Goal: Use online tool/utility: Utilize a website feature to perform a specific function

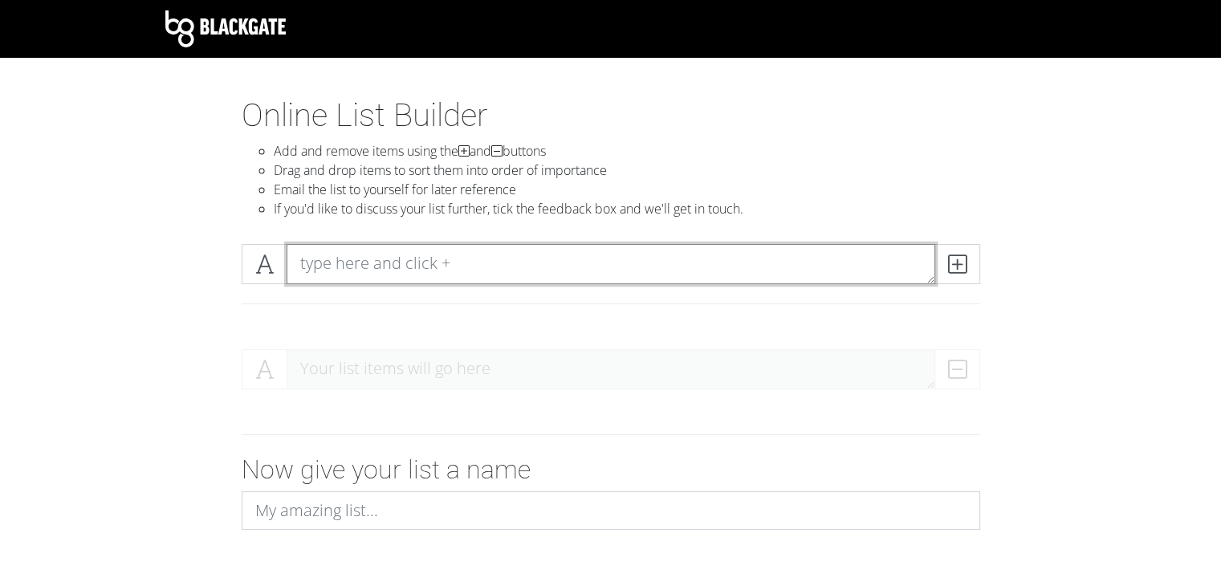
click at [385, 262] on textarea at bounding box center [611, 264] width 649 height 40
paste textarea "beautiful trip tequila shots another day she knows this dive damaged heaven on …"
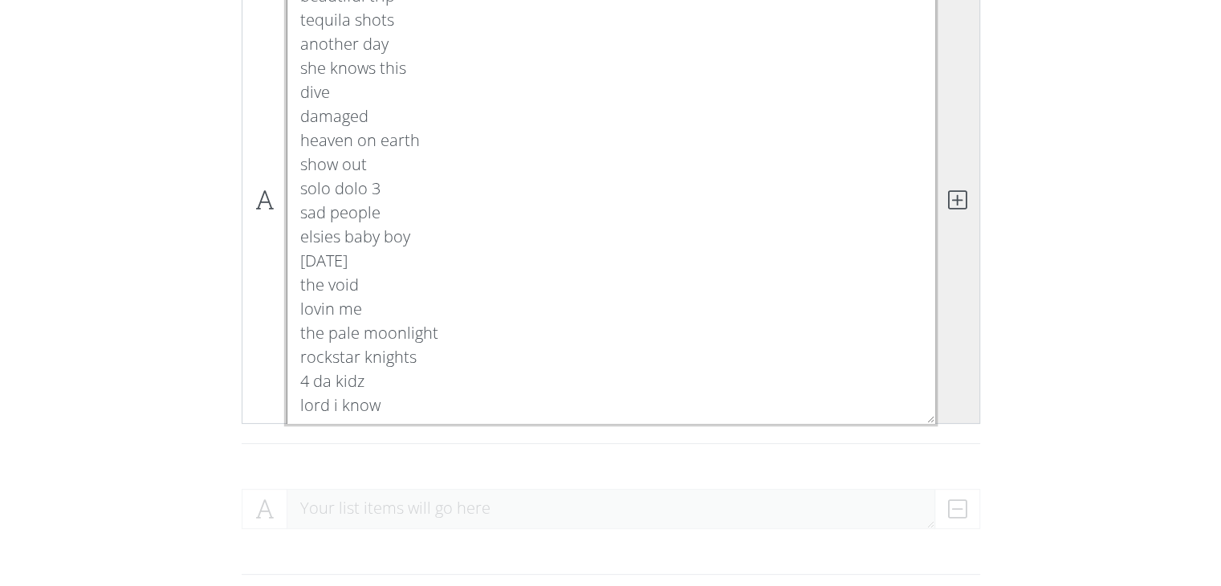
type textarea "beautiful trip tequila shots another day she knows this dive damaged heaven on …"
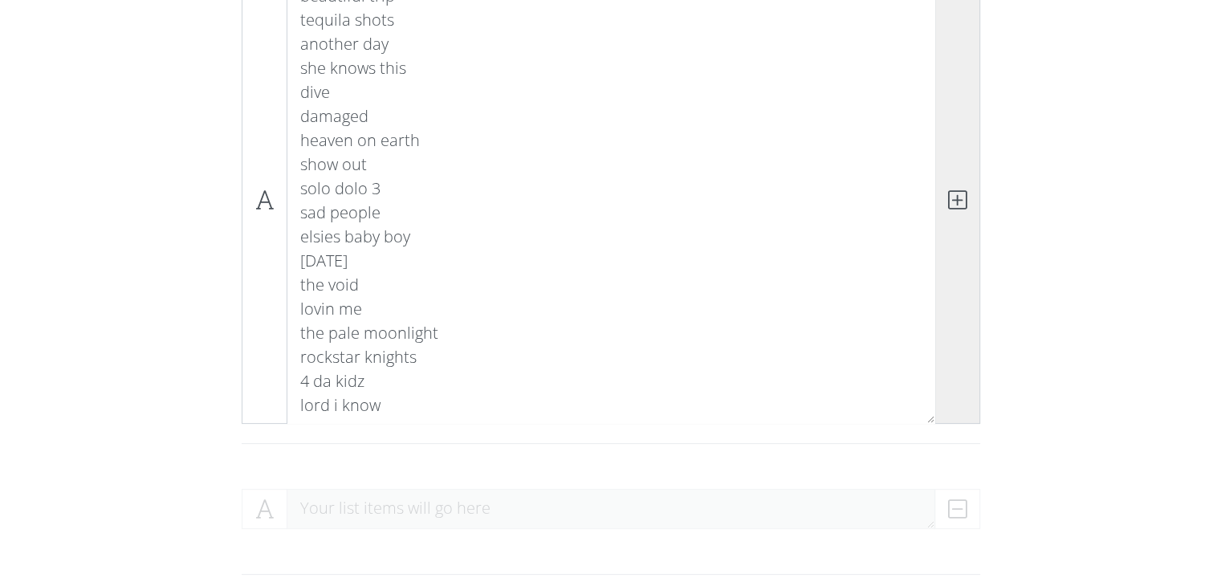
click at [960, 214] on span at bounding box center [958, 200] width 46 height 447
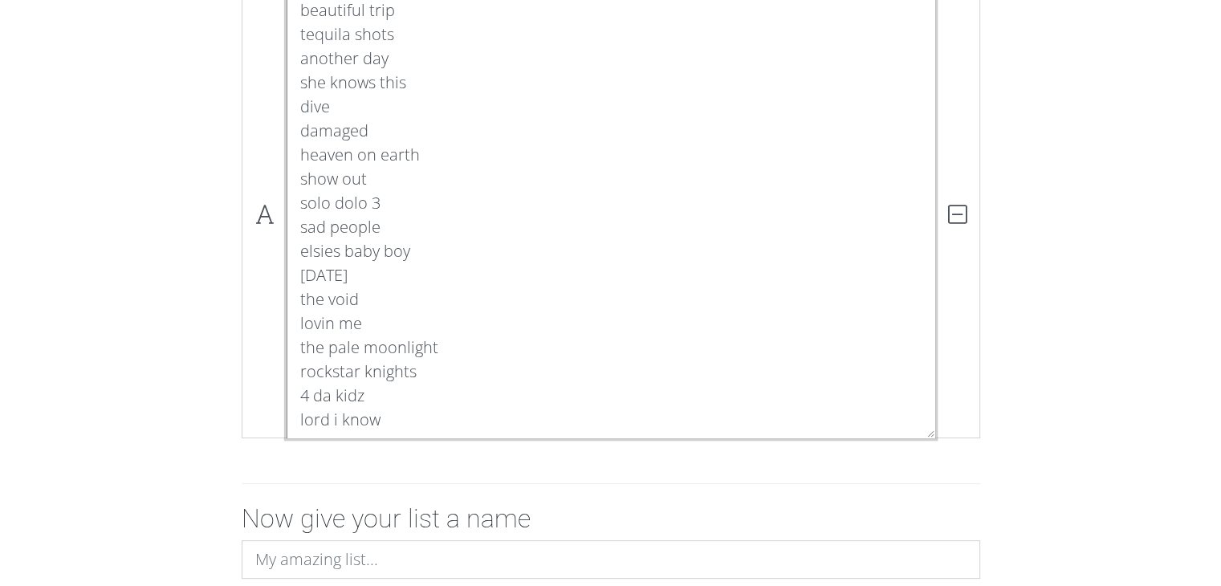
drag, startPoint x: 337, startPoint y: 300, endPoint x: 340, endPoint y: 290, distance: 10.2
click at [340, 290] on textarea "beautiful trip tequila shots another day she knows this dive damaged heaven on …" at bounding box center [611, 214] width 649 height 447
click at [360, 298] on textarea "beautiful trip tequila shots another day she knows this dive damaged heaven on …" at bounding box center [611, 214] width 649 height 447
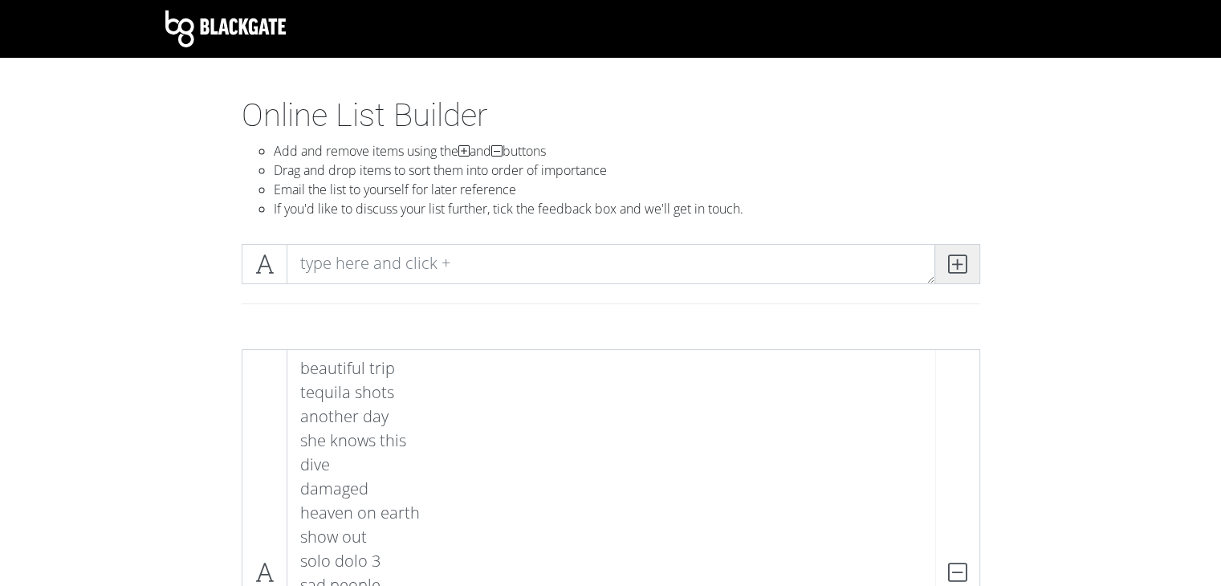
click at [951, 261] on icon at bounding box center [957, 264] width 18 height 16
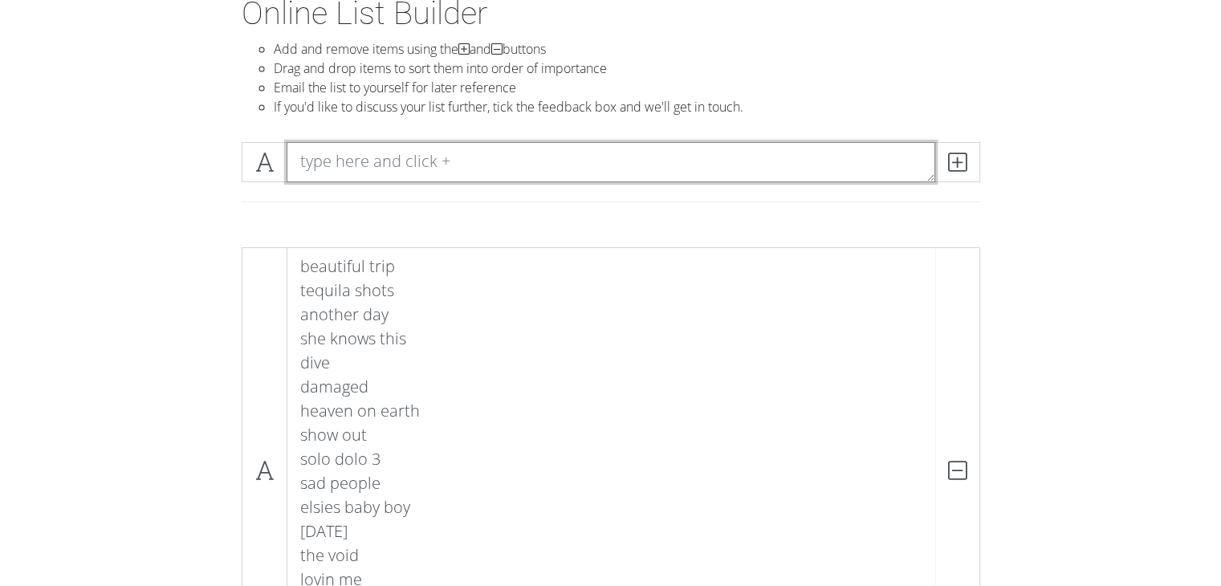
scroll to position [161, 0]
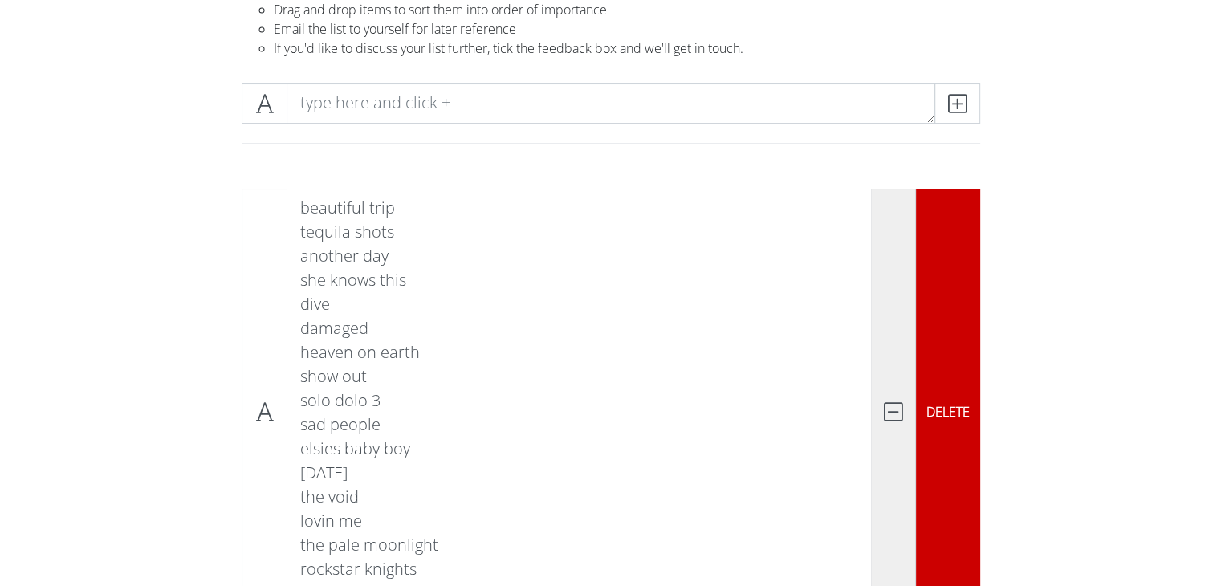
click at [900, 420] on icon at bounding box center [893, 412] width 18 height 16
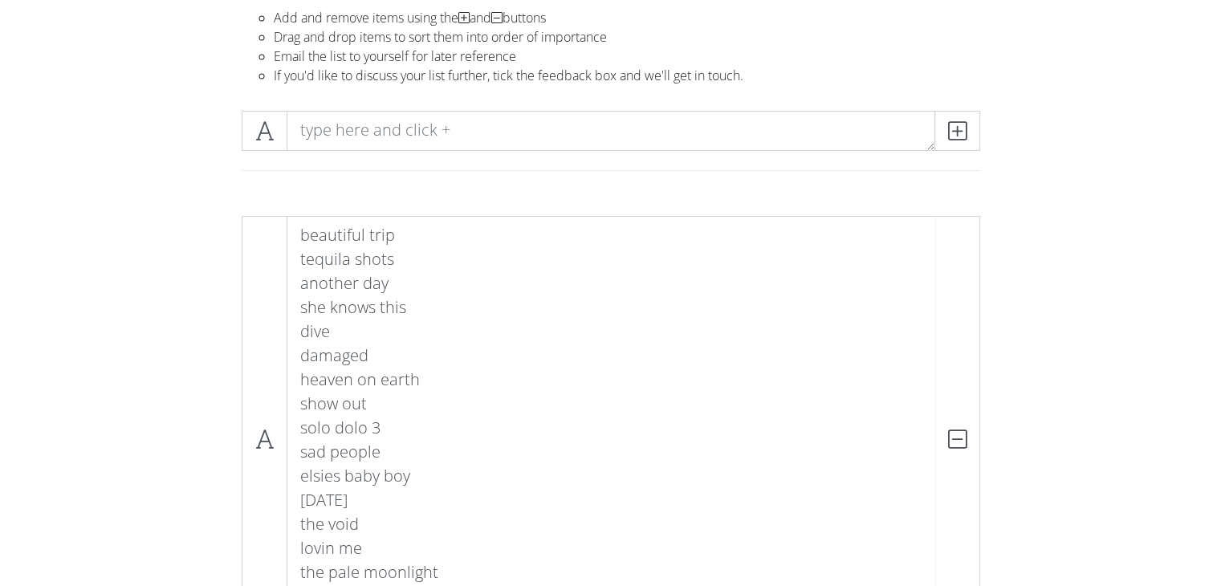
scroll to position [0, 0]
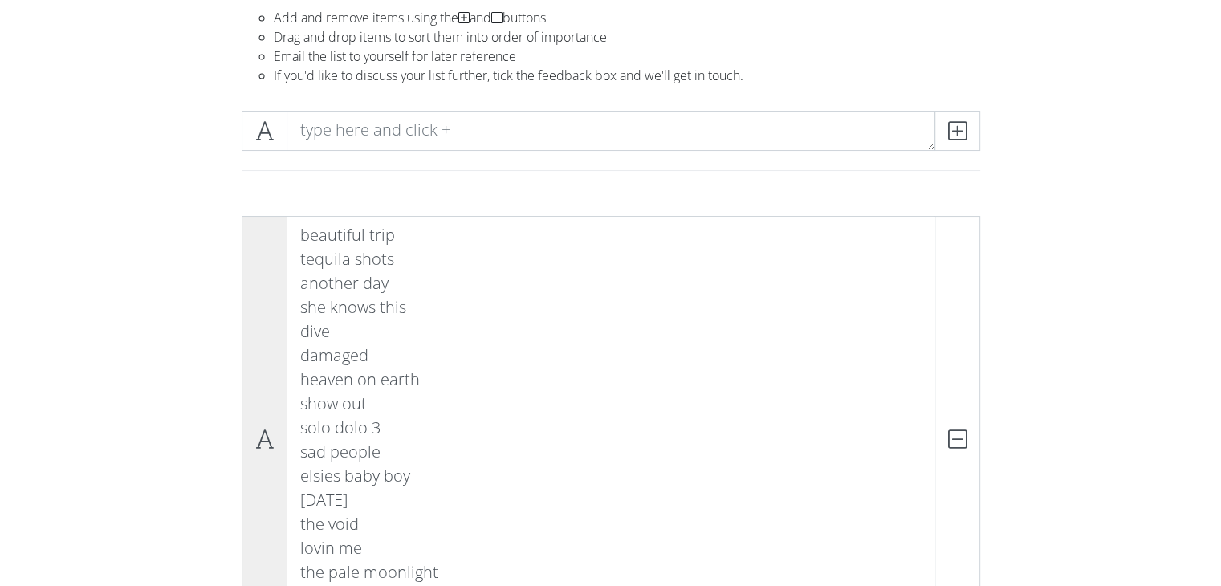
click at [264, 447] on icon at bounding box center [264, 439] width 18 height 16
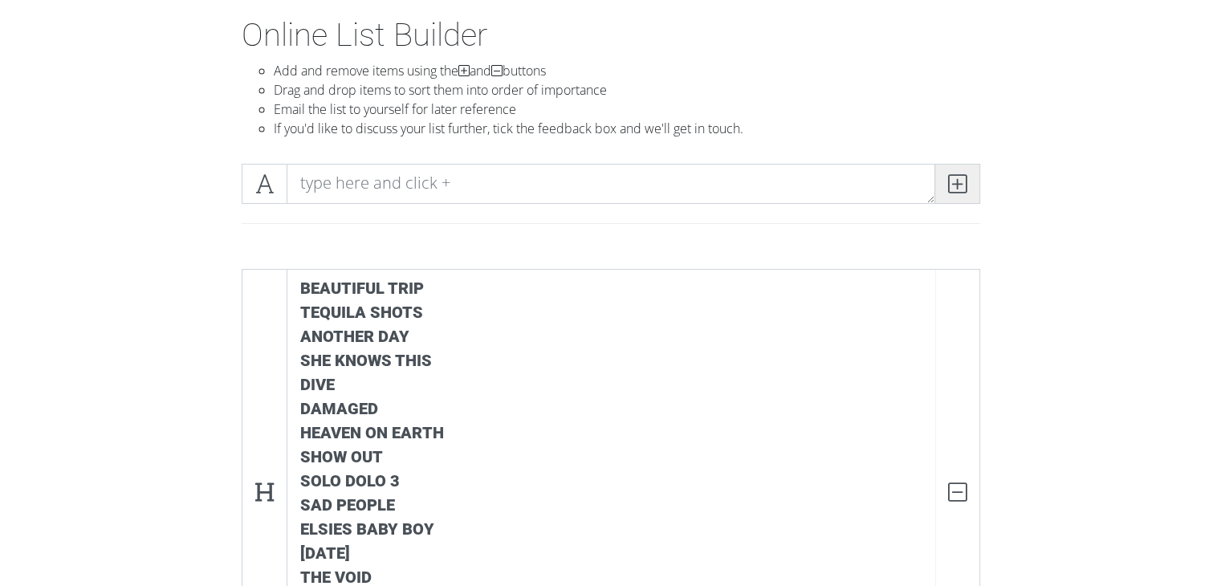
click at [953, 189] on icon at bounding box center [957, 184] width 18 height 16
click at [954, 188] on icon at bounding box center [957, 184] width 18 height 16
click at [379, 287] on textarea "beautiful trip tequila shots another day she knows this dive damaged heaven on …" at bounding box center [611, 492] width 649 height 447
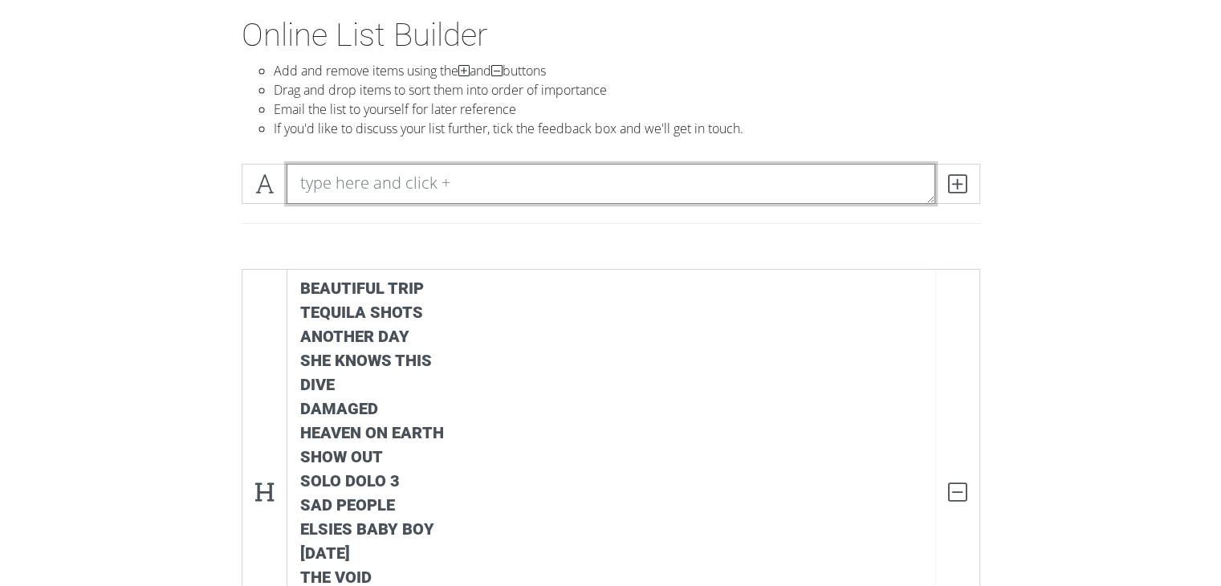
click at [381, 177] on textarea at bounding box center [611, 184] width 649 height 40
paste textarea "beautiful trip"
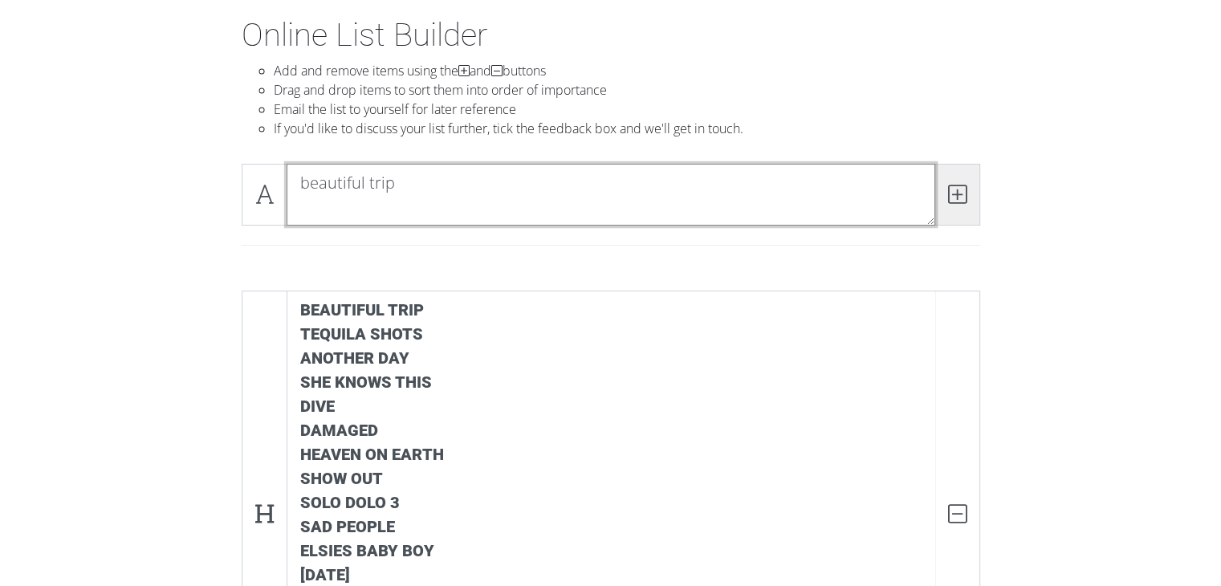
type textarea "beautiful trip"
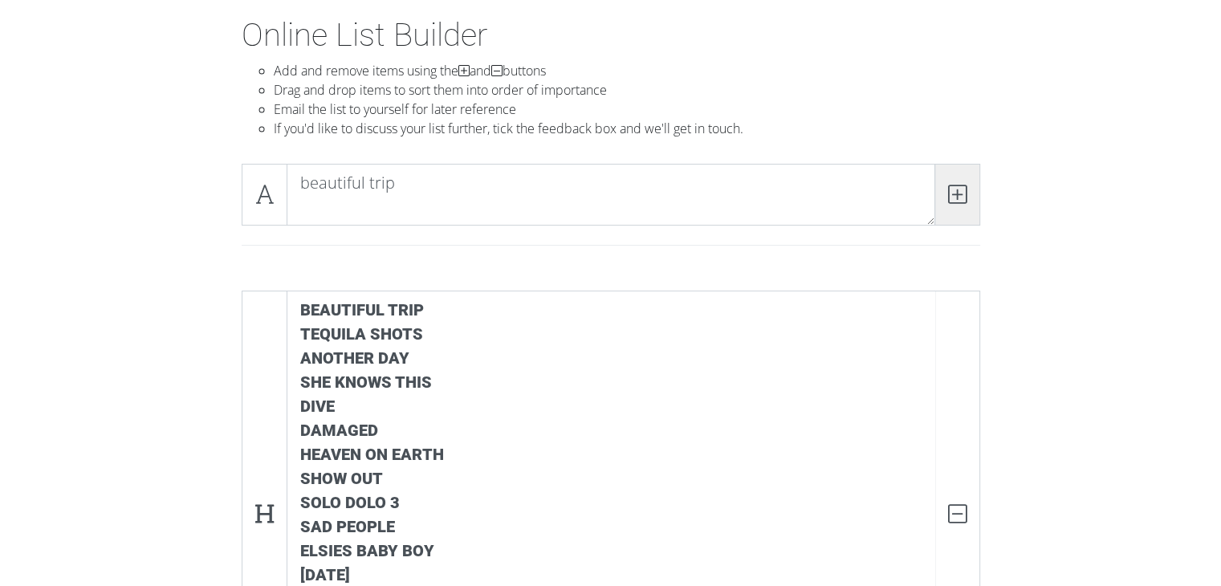
click at [957, 187] on icon at bounding box center [957, 194] width 18 height 16
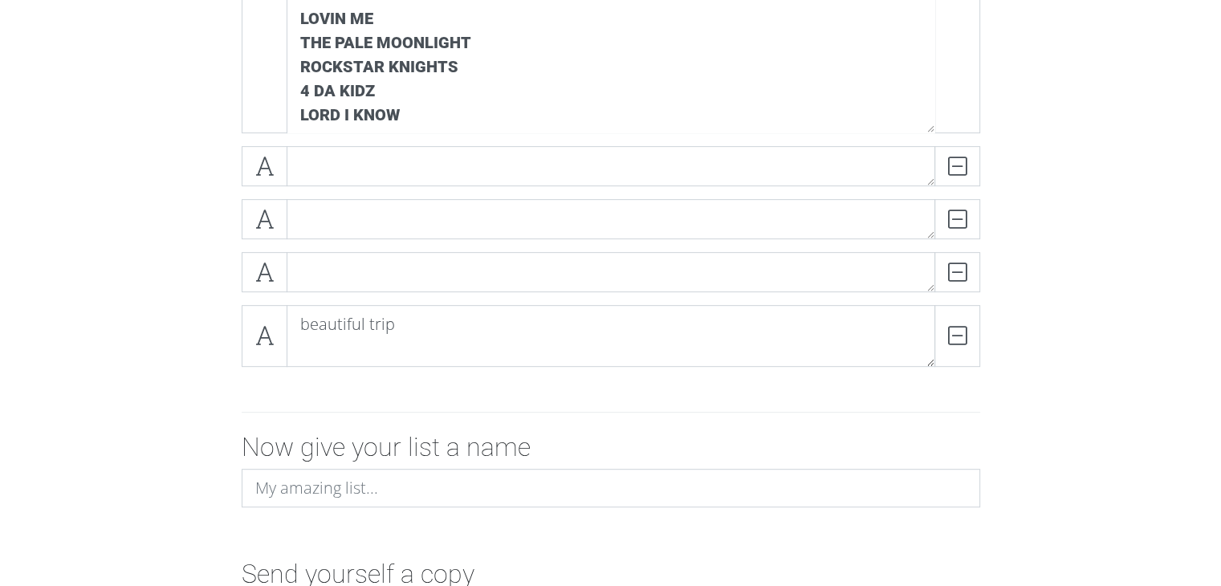
scroll to position [669, 0]
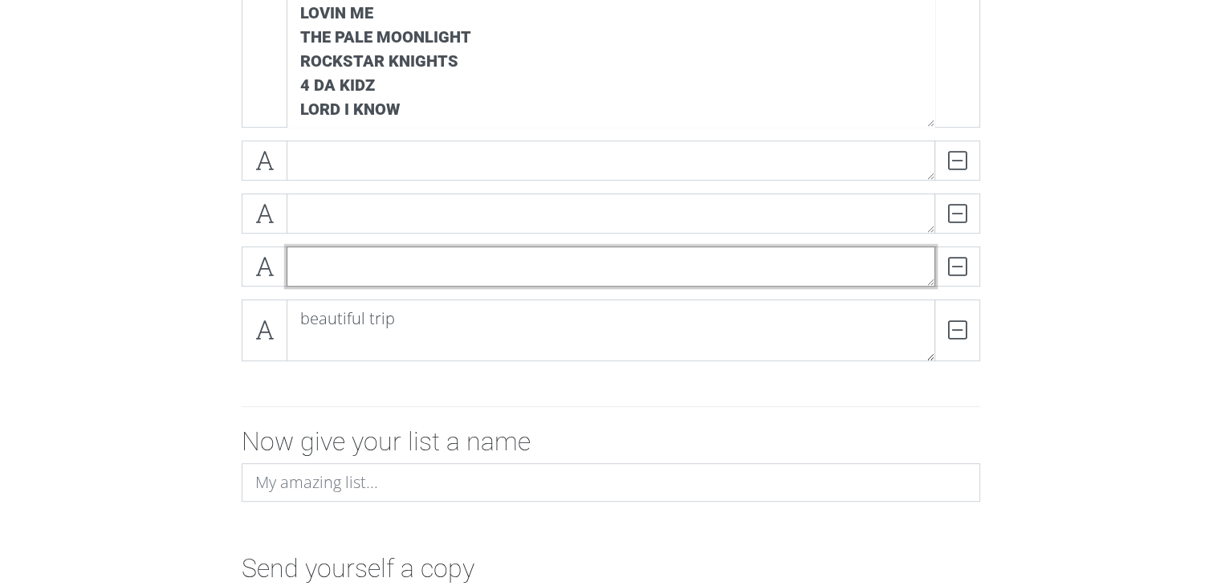
click at [482, 283] on textarea at bounding box center [611, 267] width 649 height 40
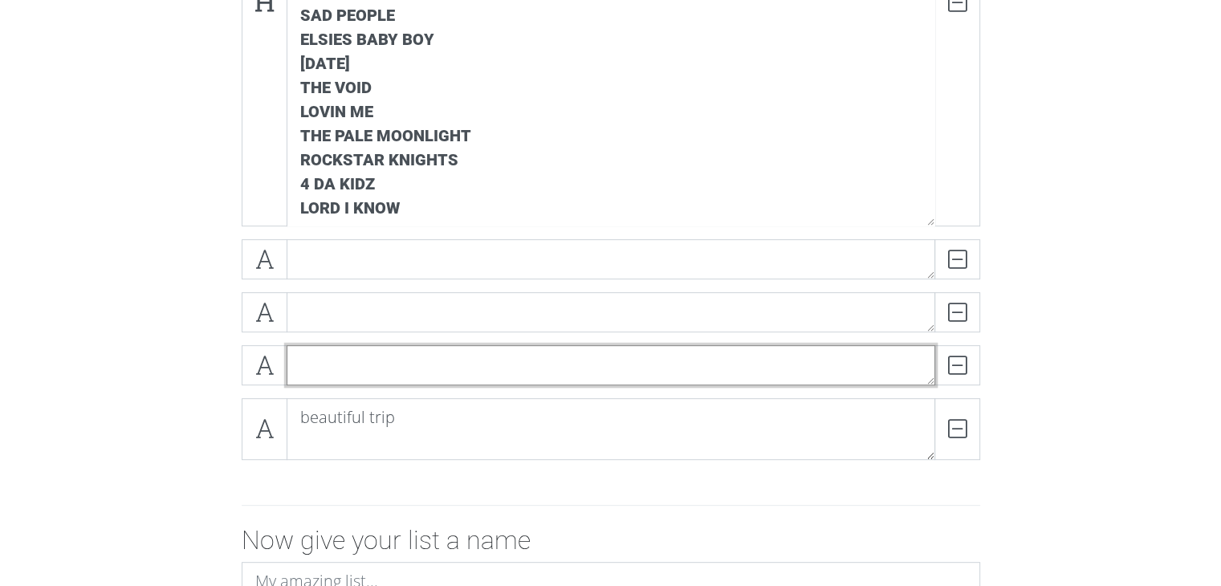
scroll to position [562, 0]
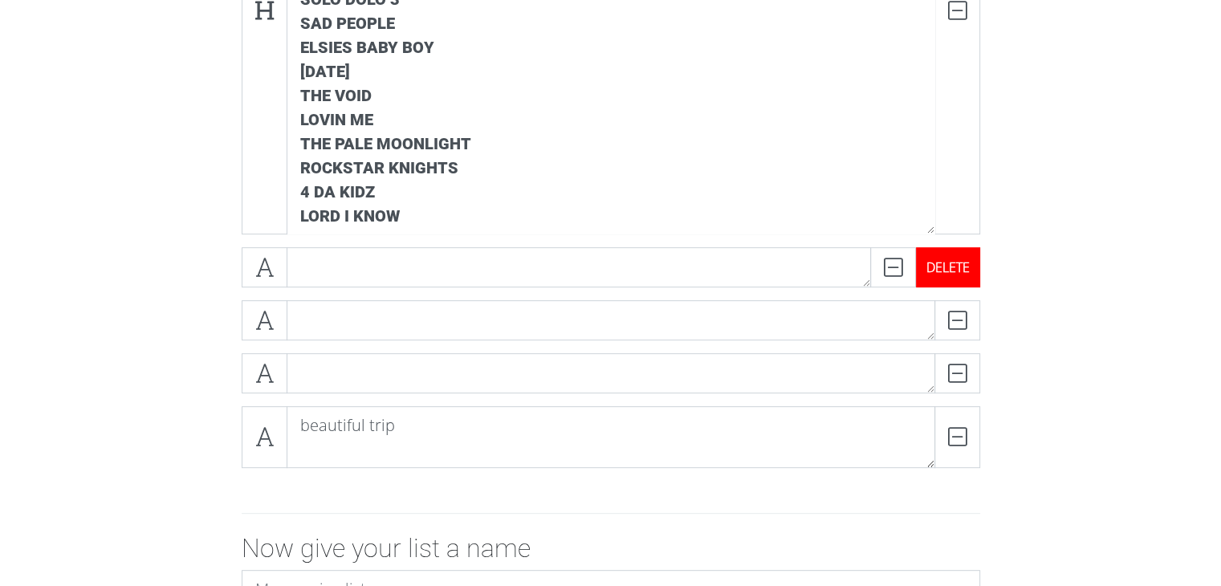
click at [956, 273] on div "DELETE" at bounding box center [948, 267] width 64 height 40
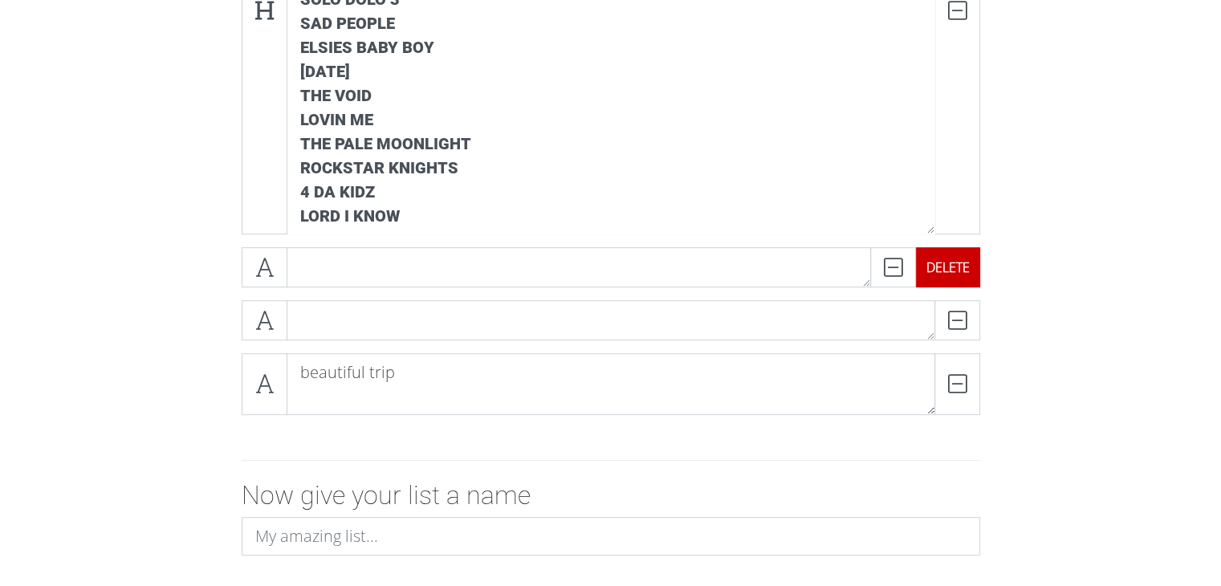
click at [956, 273] on div "DELETE" at bounding box center [948, 267] width 64 height 40
click at [980, 300] on div "DELETE" at bounding box center [980, 320] width 0 height 40
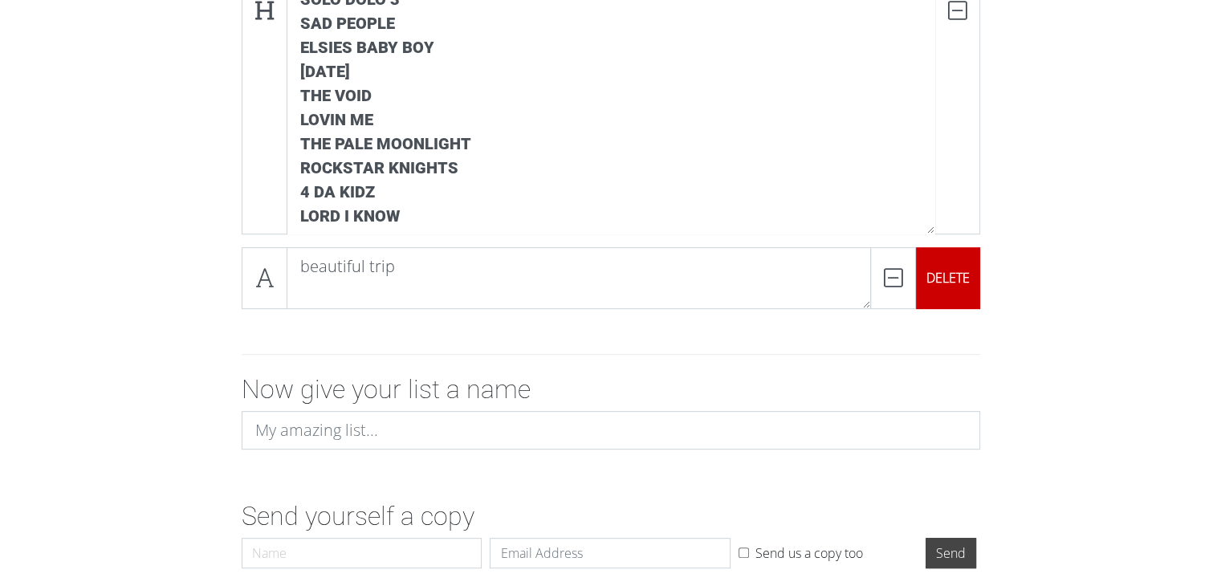
click at [956, 273] on div "DELETE" at bounding box center [948, 278] width 64 height 62
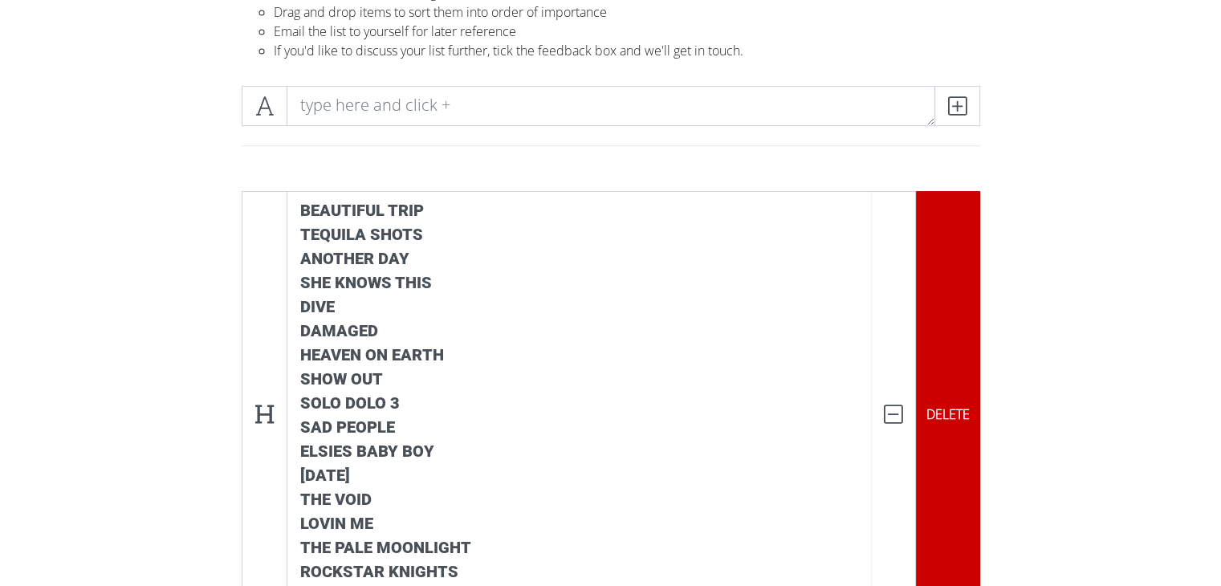
drag, startPoint x: 951, startPoint y: 267, endPoint x: 934, endPoint y: 265, distance: 17.0
click at [951, 268] on div "DELETE" at bounding box center [948, 414] width 64 height 447
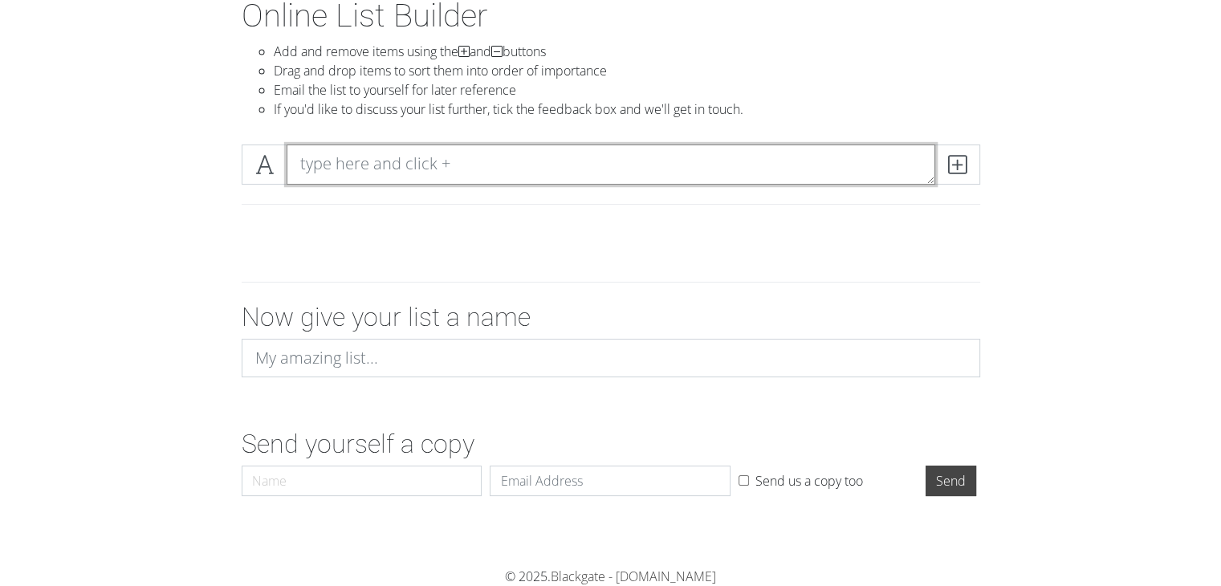
click at [461, 170] on textarea at bounding box center [611, 165] width 649 height 40
paste textarea "beautiful trip"
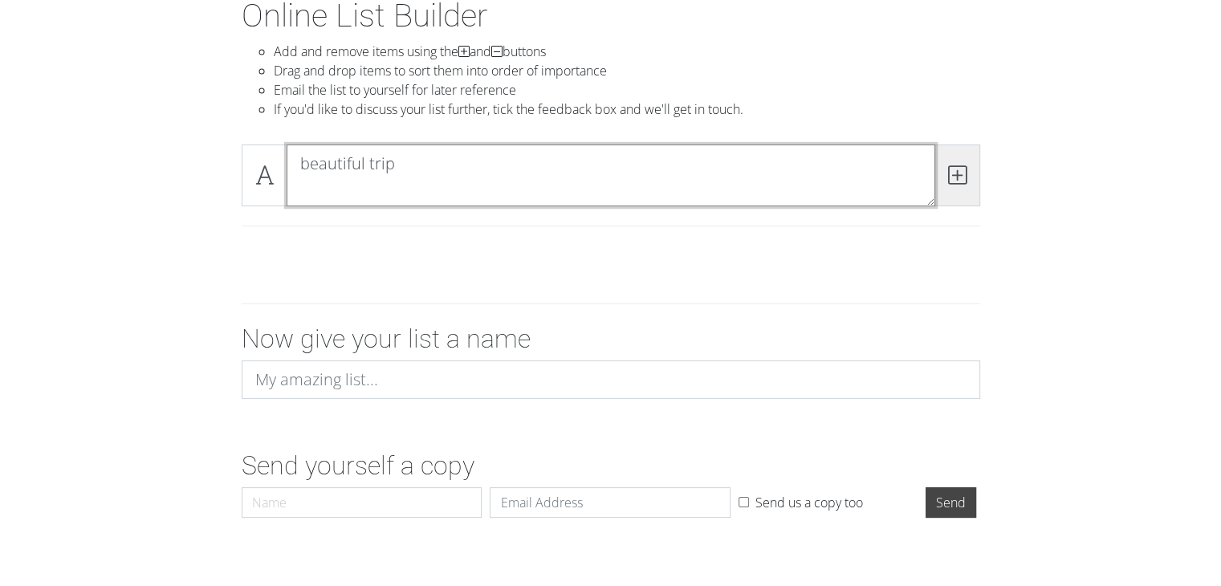
type textarea "beautiful trip"
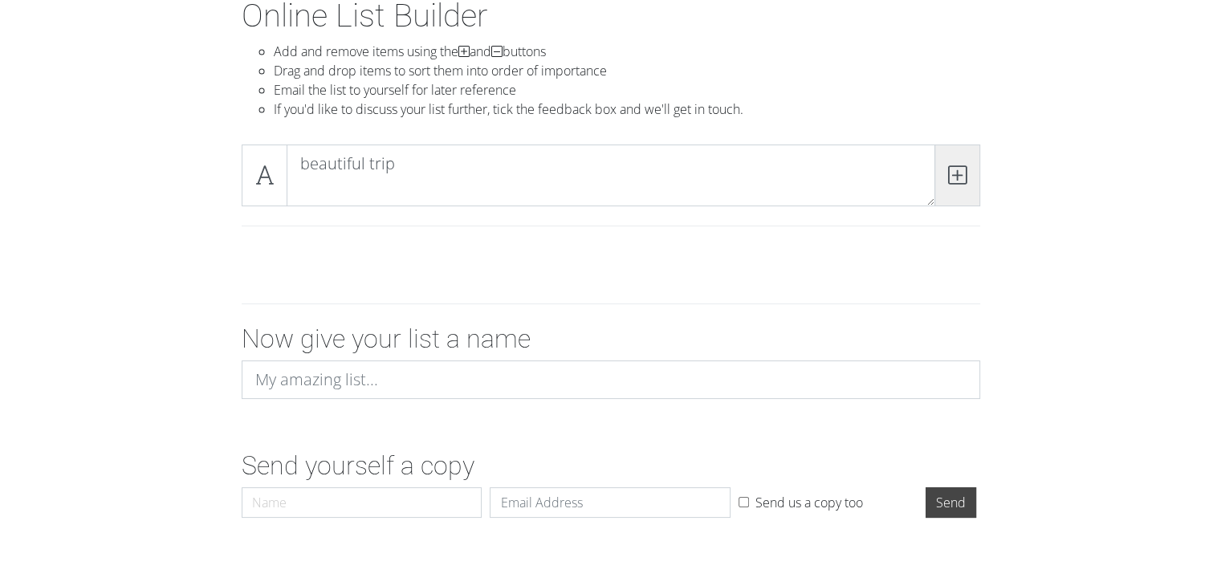
click at [960, 174] on icon at bounding box center [957, 175] width 18 height 16
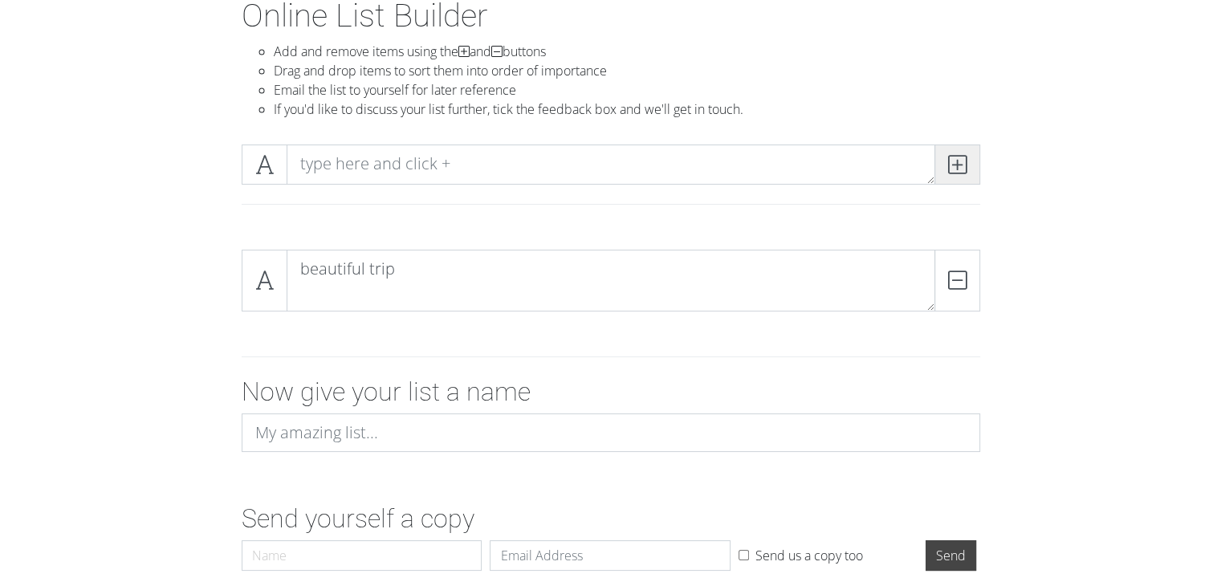
click at [956, 171] on icon at bounding box center [957, 165] width 18 height 16
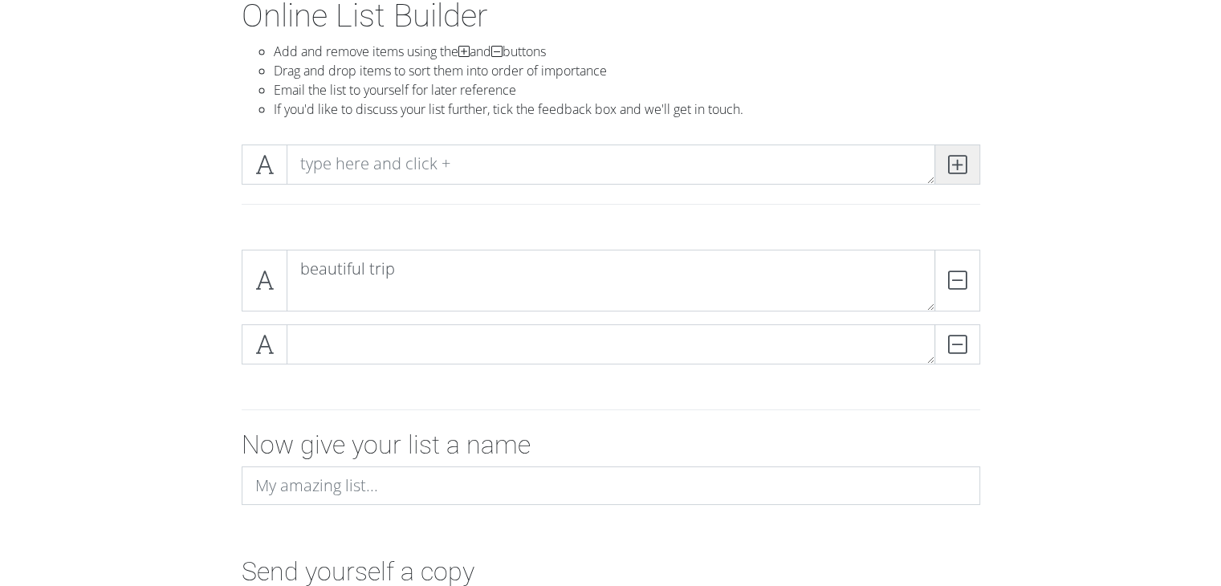
click at [958, 177] on span at bounding box center [958, 165] width 46 height 40
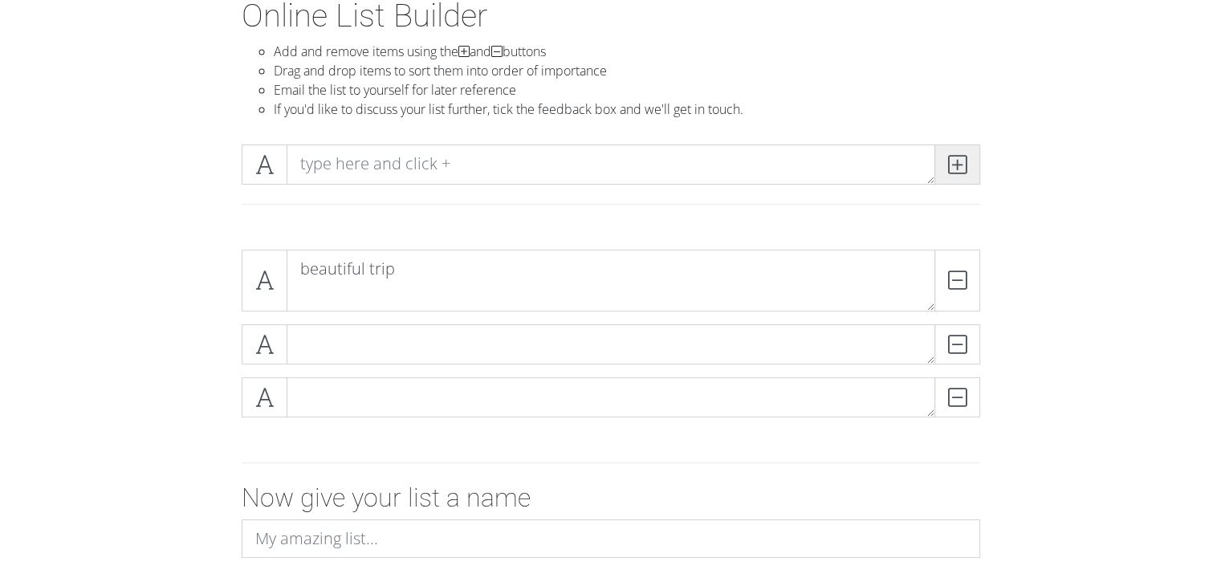
click at [958, 176] on span at bounding box center [958, 165] width 46 height 40
click at [959, 175] on span at bounding box center [958, 165] width 46 height 40
click at [960, 175] on span at bounding box center [958, 165] width 46 height 40
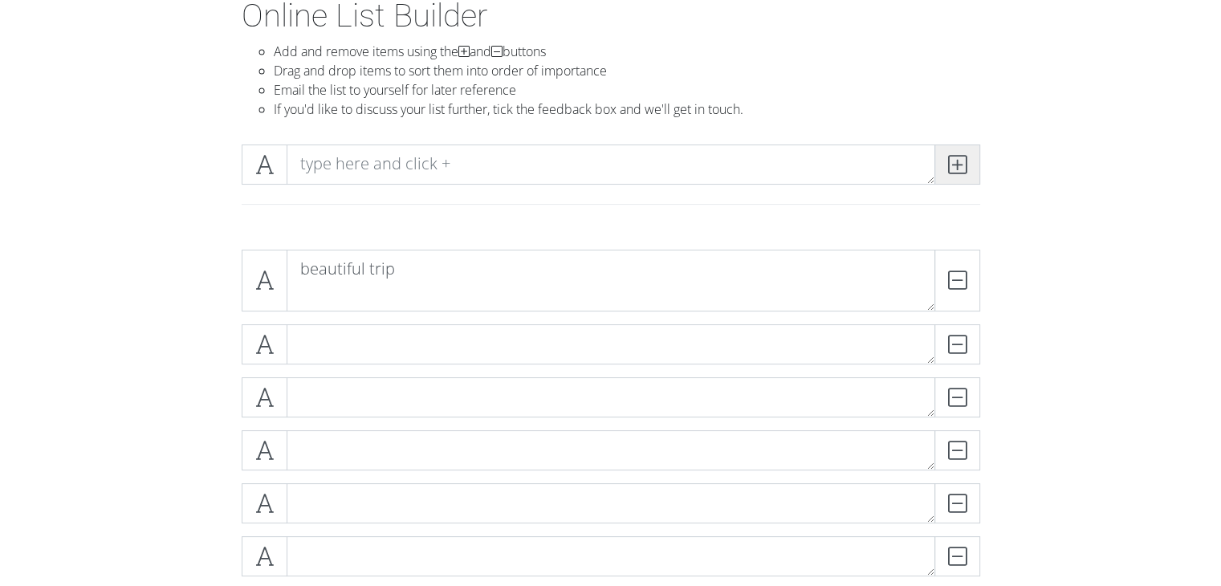
click at [960, 175] on span at bounding box center [958, 165] width 46 height 40
click at [960, 174] on span at bounding box center [958, 165] width 46 height 40
click at [259, 170] on icon at bounding box center [264, 165] width 18 height 16
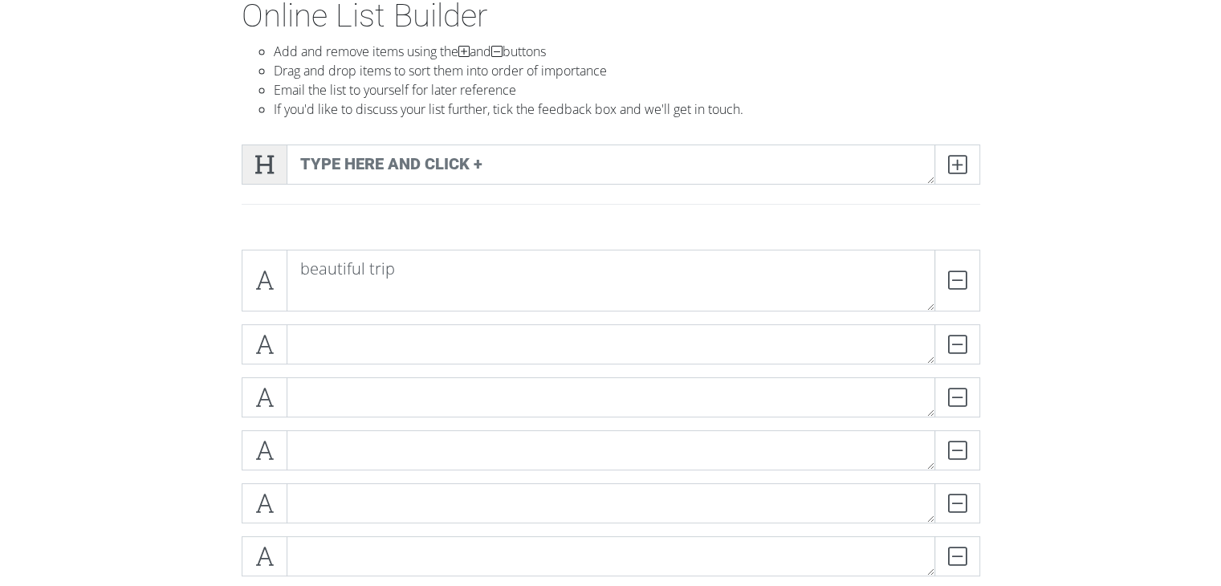
click at [259, 170] on icon at bounding box center [264, 165] width 18 height 16
click at [260, 170] on icon at bounding box center [264, 165] width 18 height 16
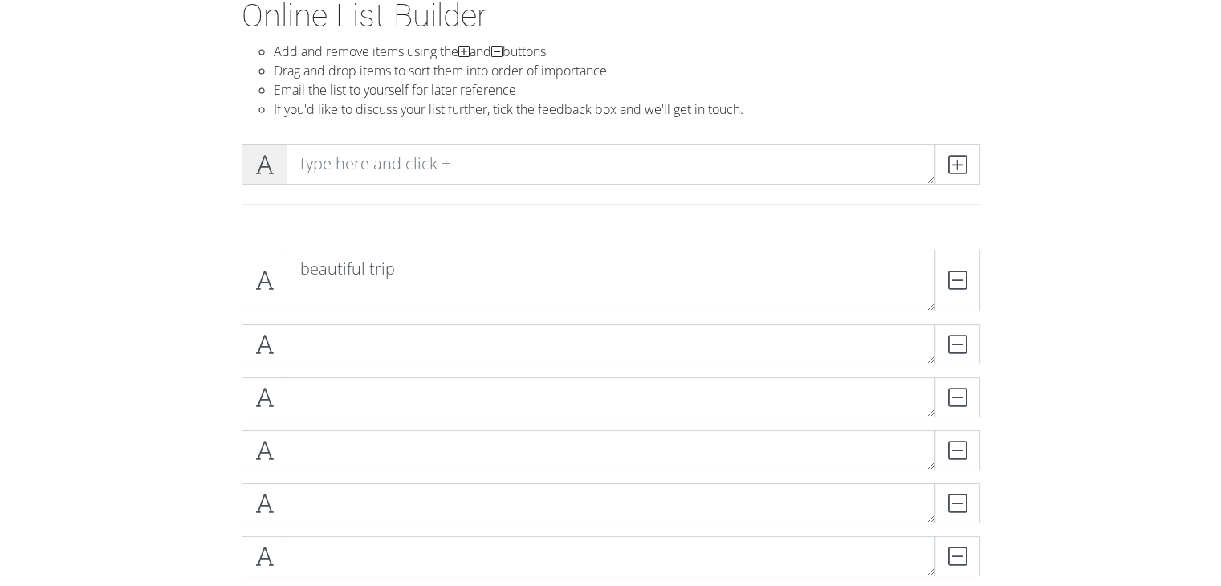
click at [260, 170] on icon at bounding box center [264, 165] width 18 height 16
click at [263, 272] on icon at bounding box center [264, 280] width 18 height 16
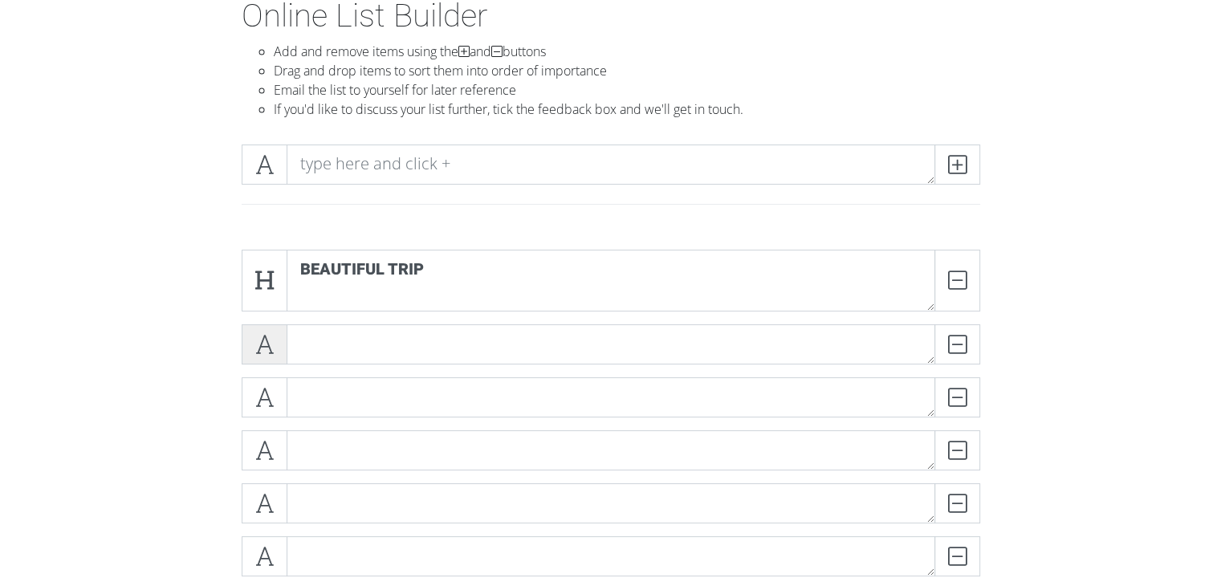
click at [268, 336] on icon at bounding box center [264, 344] width 18 height 16
click at [263, 377] on div "beautiful trip DELETE DELETE DELETE DELETE DELETE DELETE DELETE DELETE" at bounding box center [611, 526] width 739 height 552
click at [255, 423] on div "DELETE" at bounding box center [611, 403] width 747 height 53
click at [258, 400] on icon at bounding box center [264, 397] width 18 height 16
drag, startPoint x: 252, startPoint y: 440, endPoint x: 259, endPoint y: 458, distance: 19.6
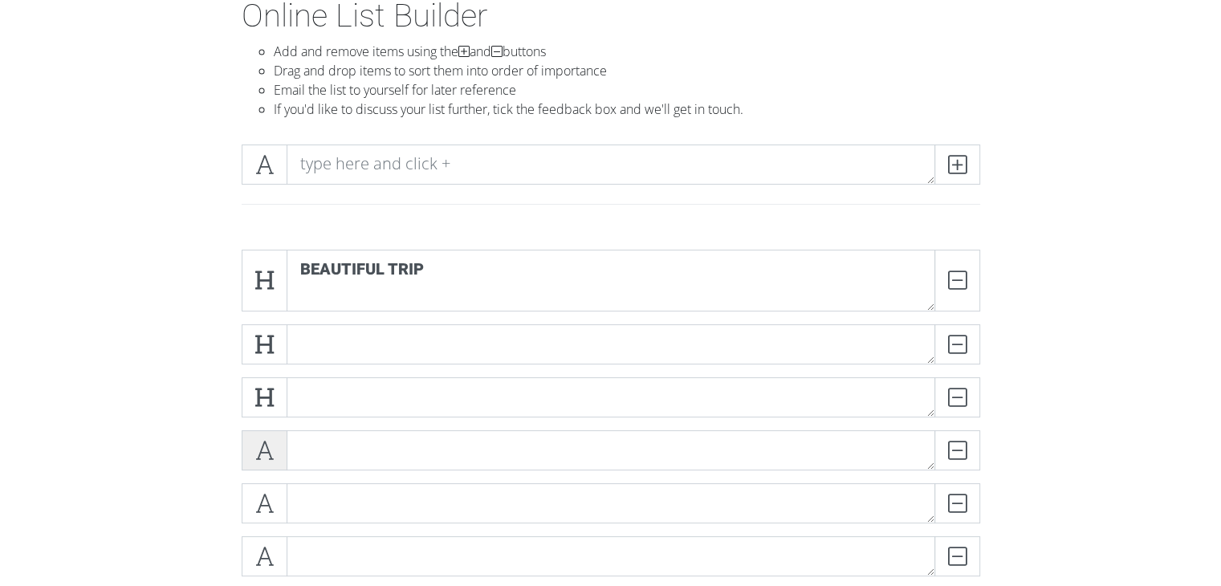
click at [253, 441] on span at bounding box center [265, 450] width 46 height 40
click at [259, 499] on icon at bounding box center [264, 503] width 18 height 16
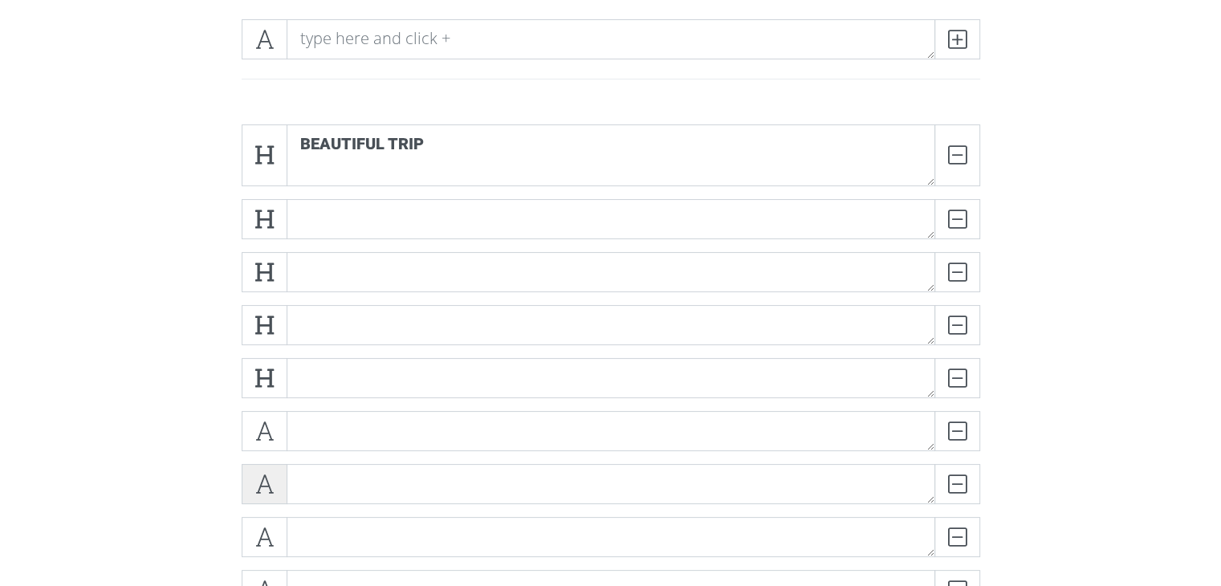
scroll to position [287, 0]
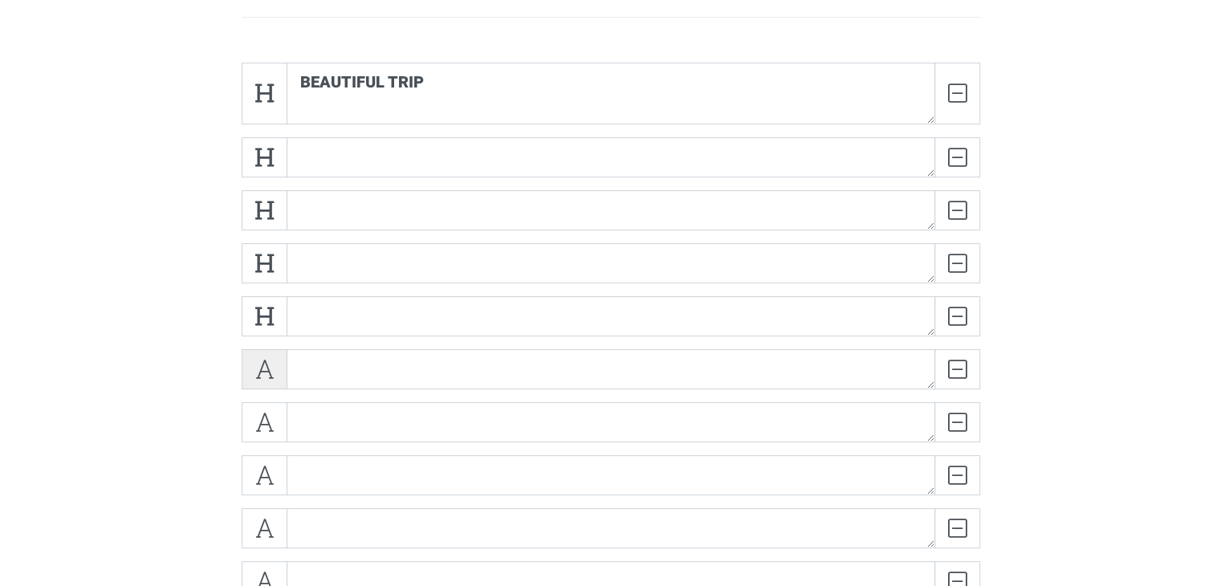
click at [263, 382] on span at bounding box center [265, 369] width 46 height 40
click at [272, 430] on icon at bounding box center [264, 422] width 18 height 16
drag, startPoint x: 267, startPoint y: 471, endPoint x: 264, endPoint y: 488, distance: 17.2
click at [268, 471] on icon at bounding box center [264, 475] width 18 height 16
click at [263, 508] on span at bounding box center [265, 528] width 46 height 40
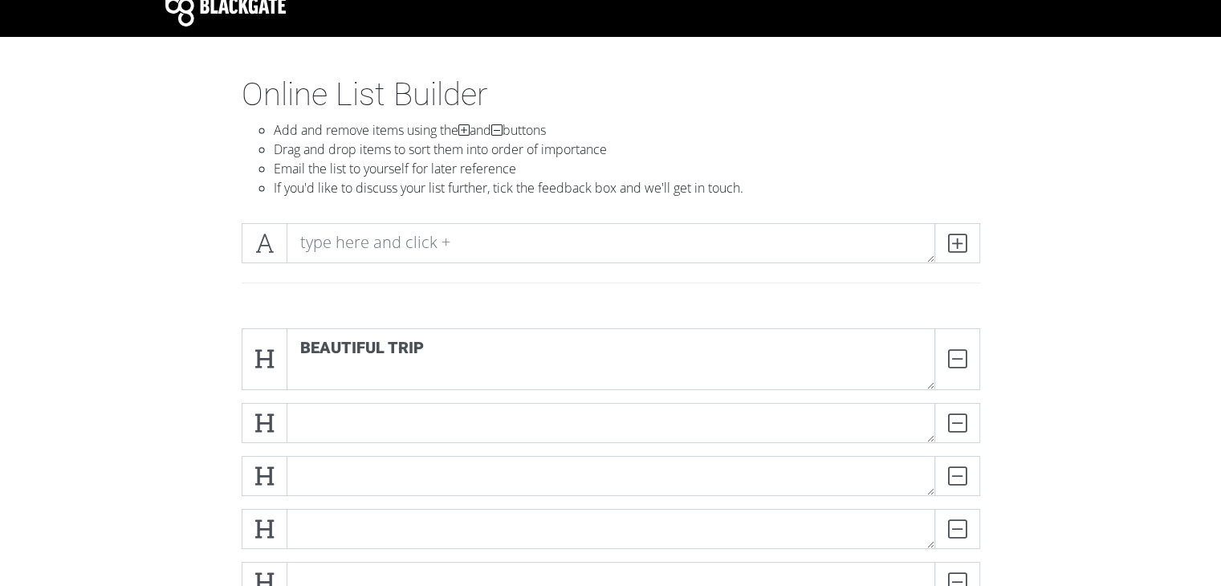
scroll to position [0, 0]
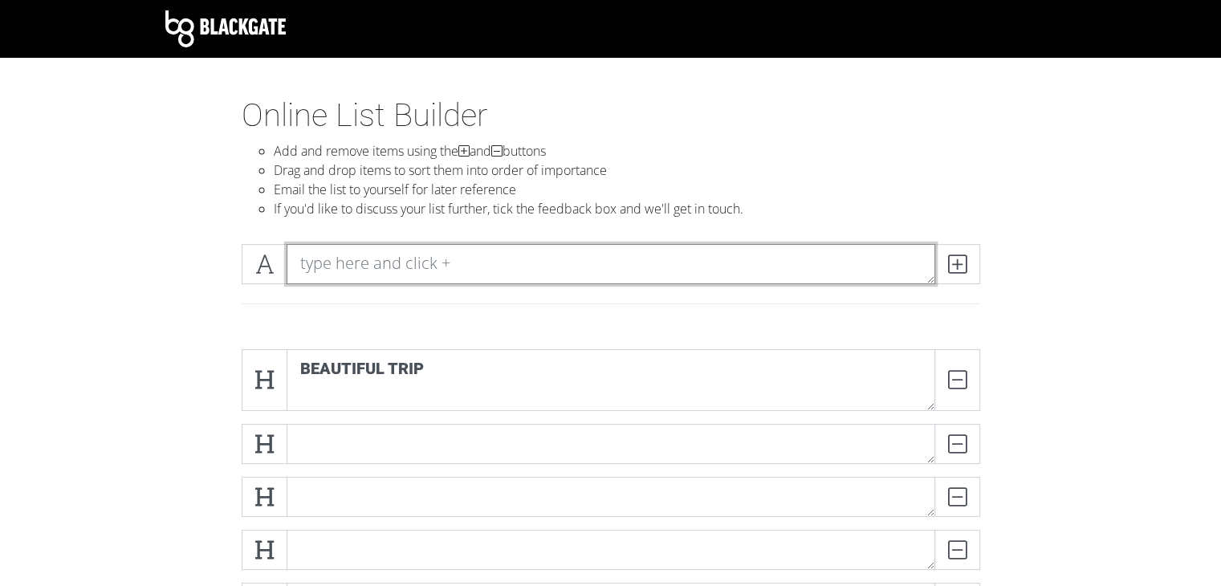
click at [407, 269] on textarea at bounding box center [611, 264] width 649 height 40
type textarea "b"
type textarea "Tequila Shots"
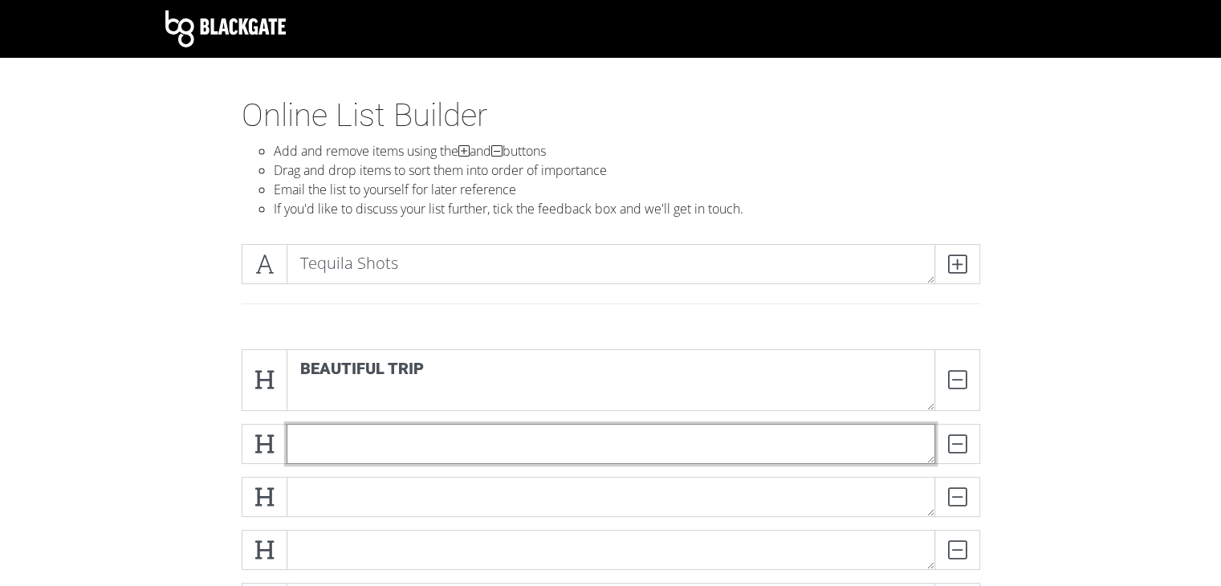
click at [536, 448] on textarea at bounding box center [611, 444] width 649 height 40
type textarea "Another Day"
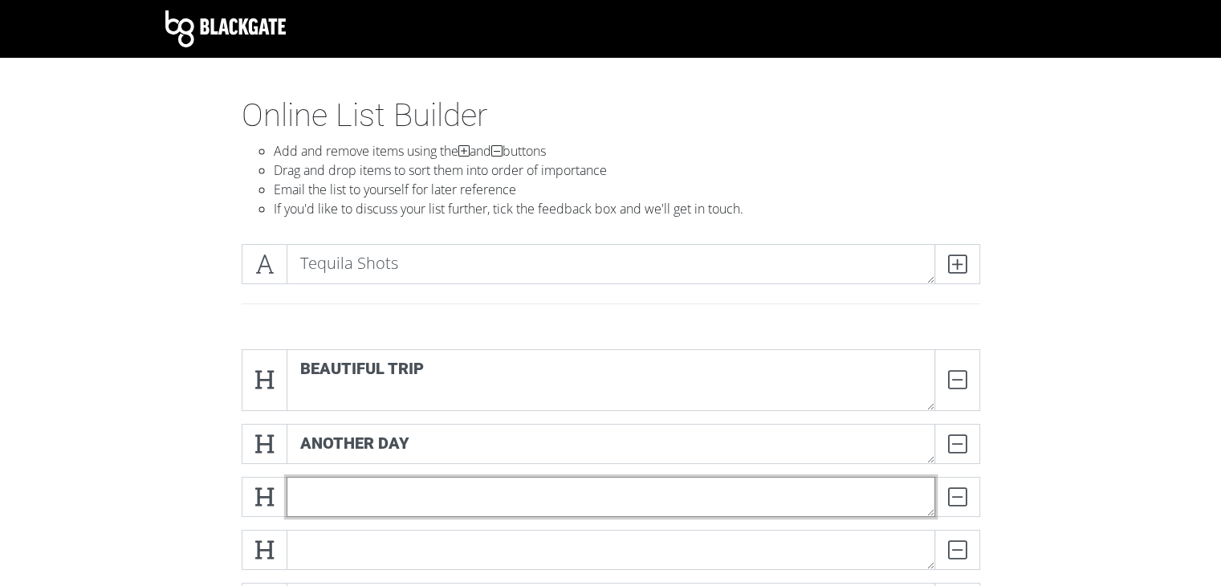
click at [475, 499] on textarea at bounding box center [611, 497] width 649 height 40
type textarea "She knows this"
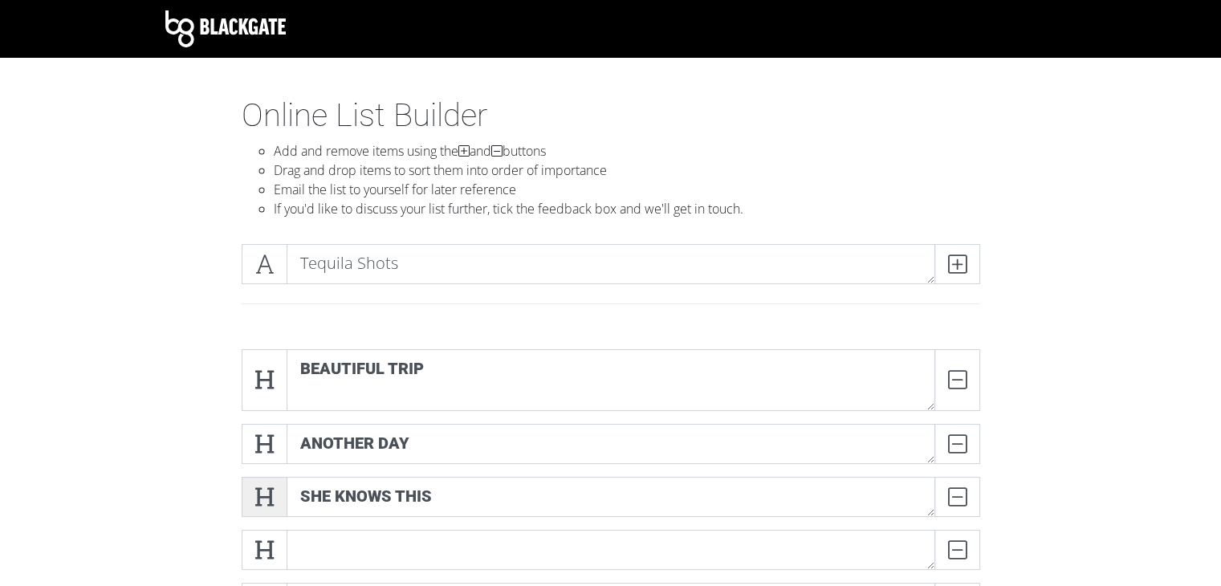
click at [260, 499] on icon at bounding box center [264, 497] width 18 height 16
drag, startPoint x: 263, startPoint y: 457, endPoint x: 260, endPoint y: 438, distance: 18.7
click at [263, 456] on span at bounding box center [265, 444] width 46 height 40
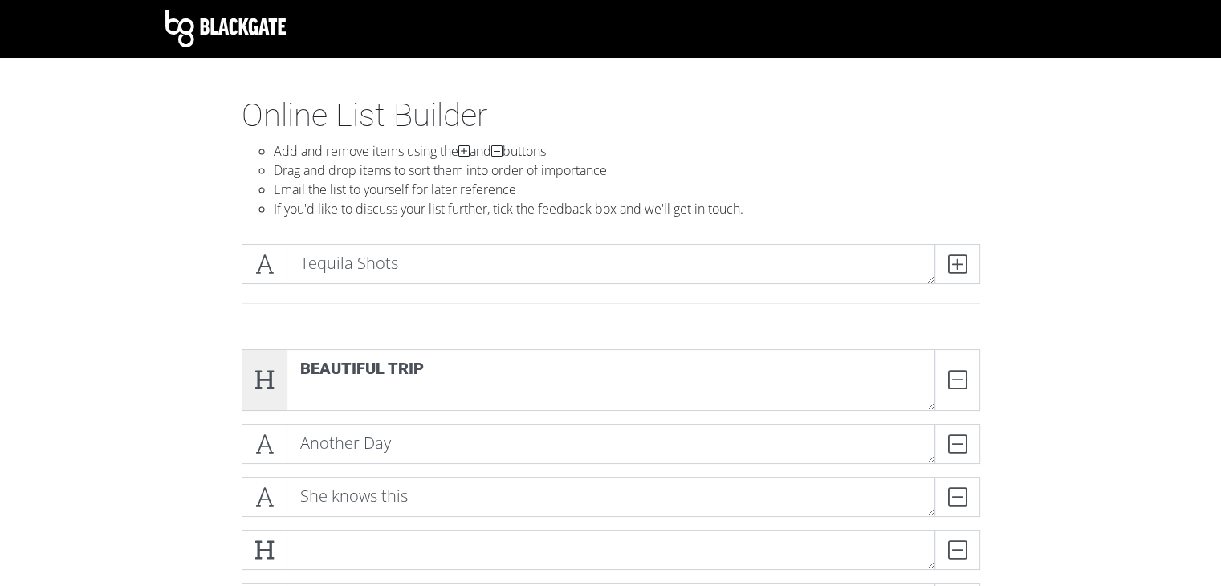
click at [257, 393] on span at bounding box center [265, 380] width 46 height 62
click at [270, 398] on span at bounding box center [265, 380] width 46 height 62
click at [268, 275] on span at bounding box center [265, 264] width 46 height 40
click at [263, 441] on icon at bounding box center [264, 444] width 18 height 16
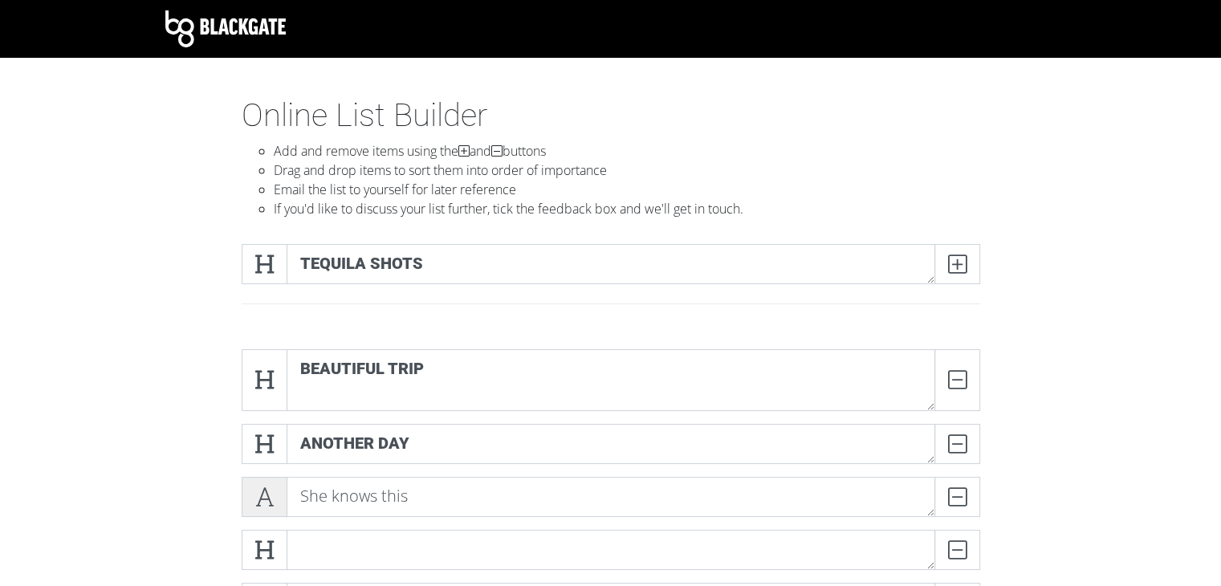
click at [263, 486] on span at bounding box center [265, 497] width 46 height 40
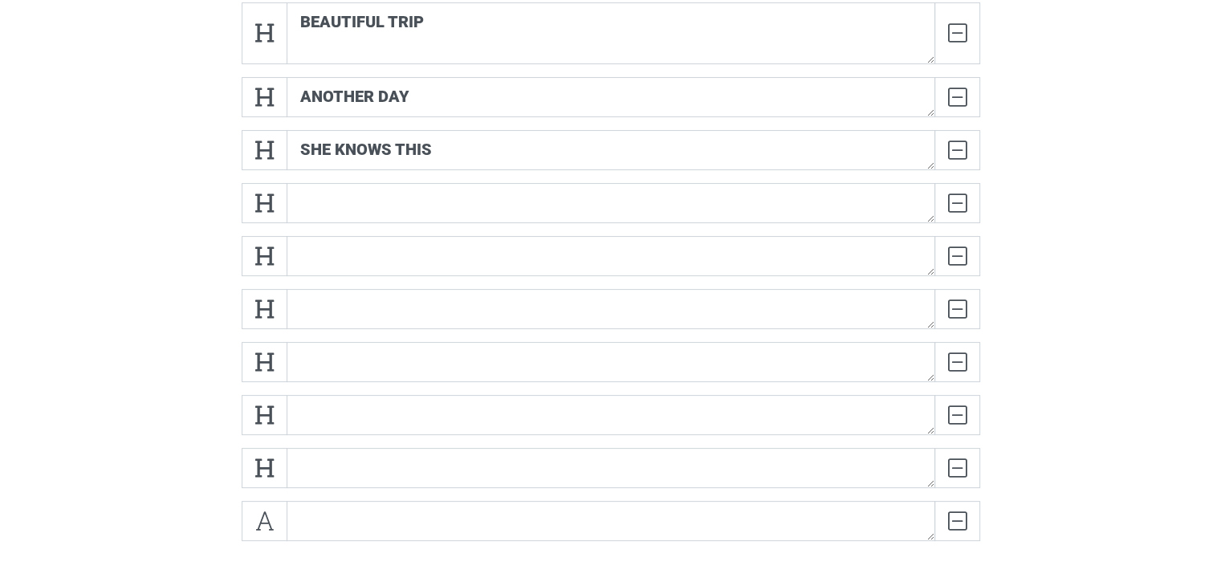
scroll to position [348, 0]
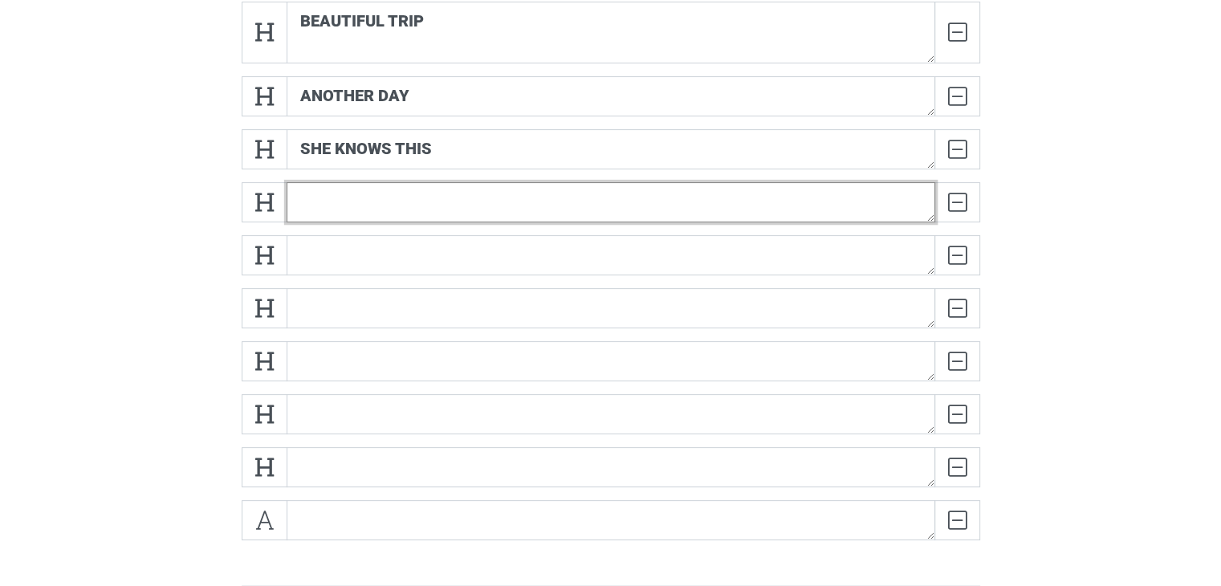
click at [396, 218] on textarea at bounding box center [611, 202] width 649 height 40
type textarea "dive"
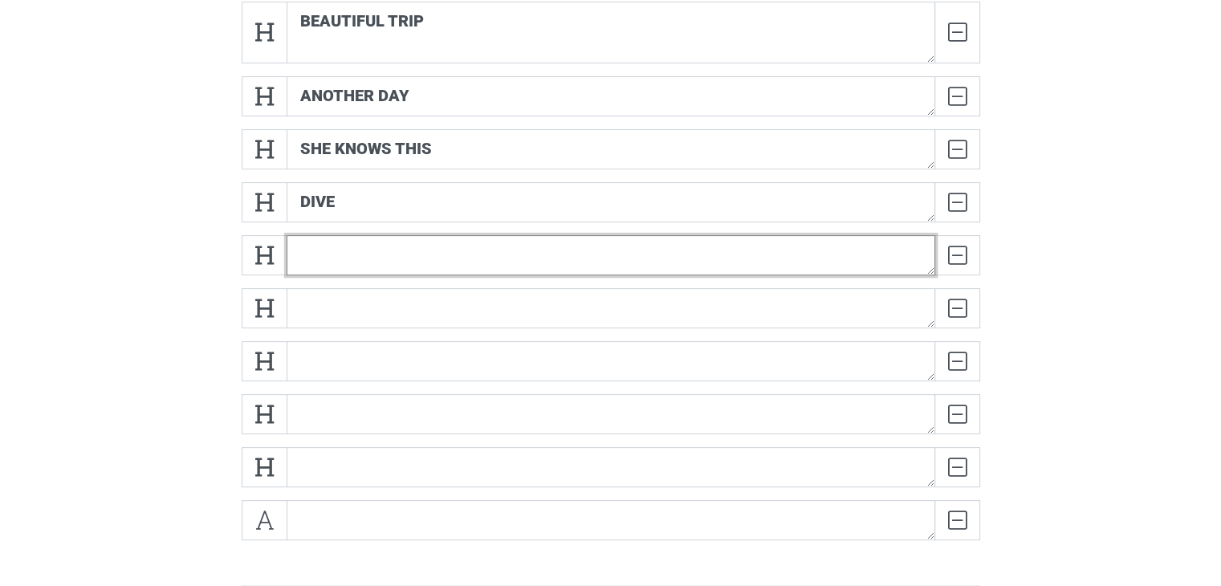
click at [411, 247] on textarea at bounding box center [611, 255] width 649 height 40
type textarea "damaged"
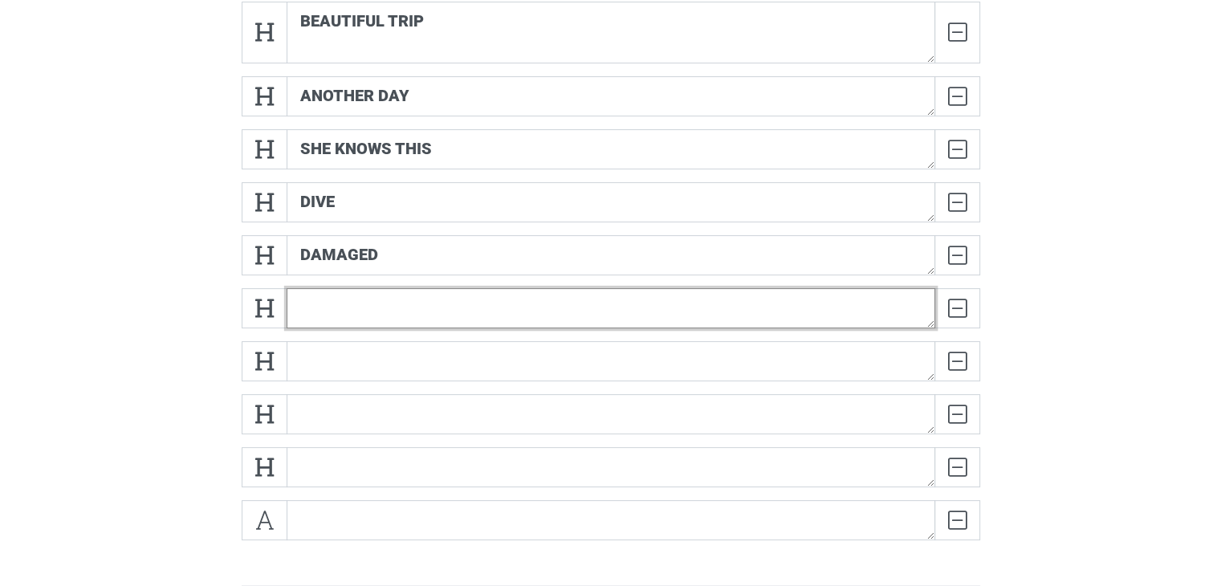
click at [413, 303] on textarea at bounding box center [611, 308] width 649 height 40
type textarea "heaven on earth"
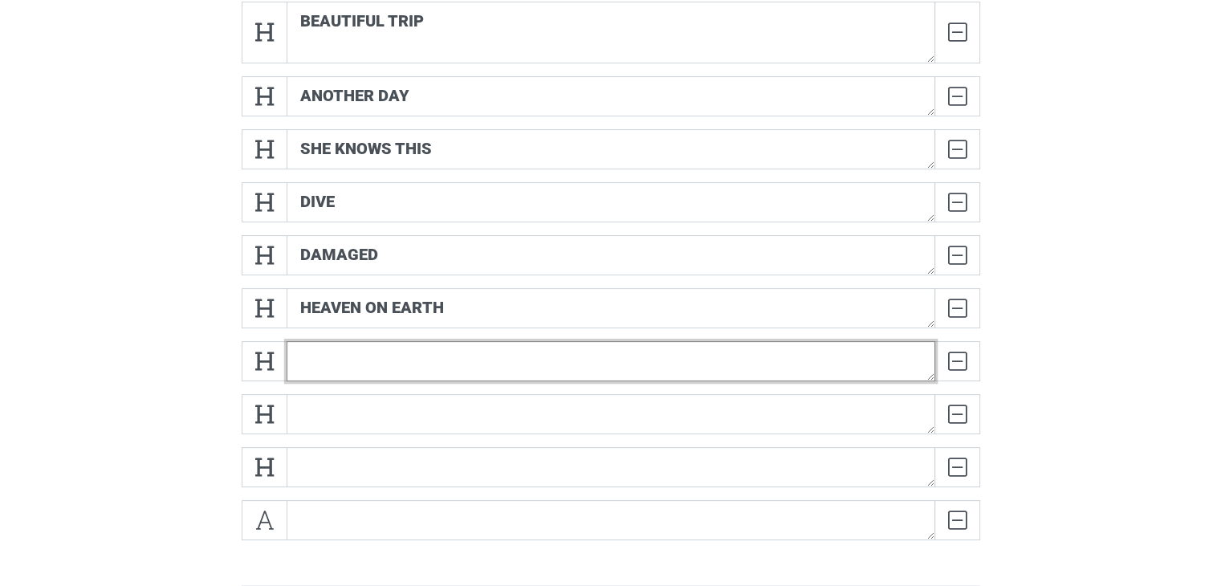
click at [411, 358] on textarea at bounding box center [611, 361] width 649 height 40
type textarea "show out"
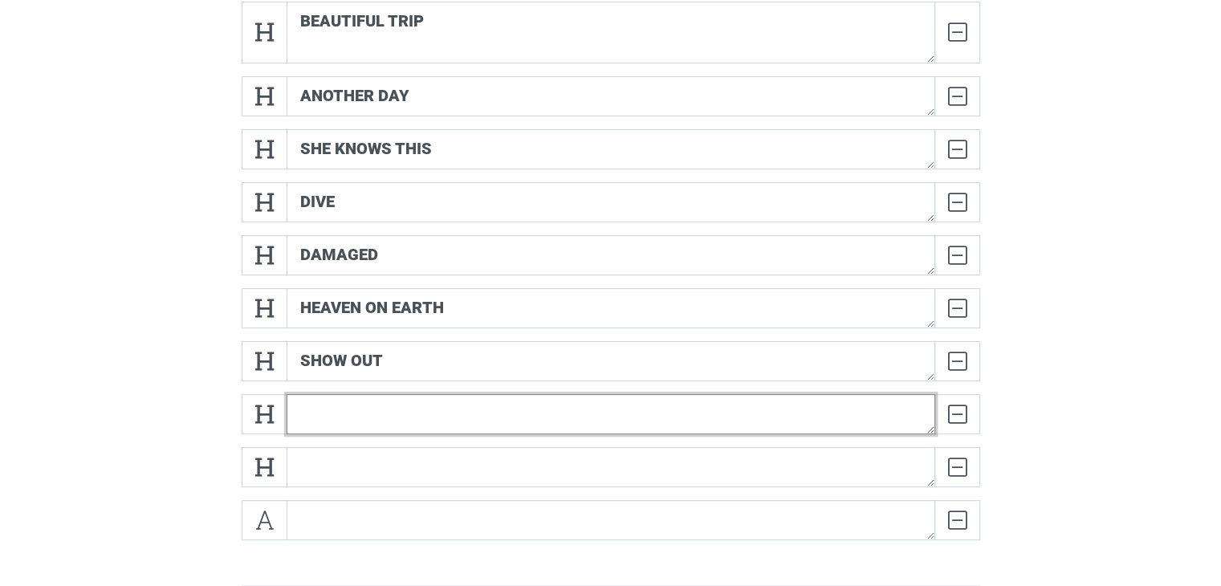
click at [389, 406] on textarea at bounding box center [611, 414] width 649 height 40
type textarea "solo dolo 3"
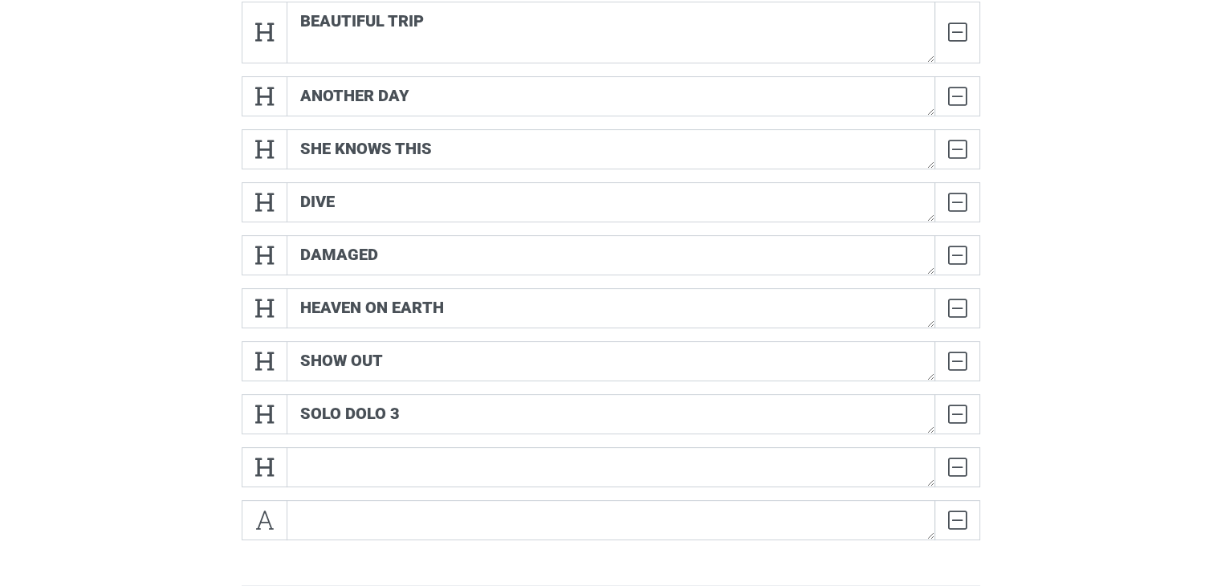
click at [357, 489] on div "DELETE" at bounding box center [611, 473] width 747 height 53
click at [357, 460] on textarea at bounding box center [611, 467] width 649 height 40
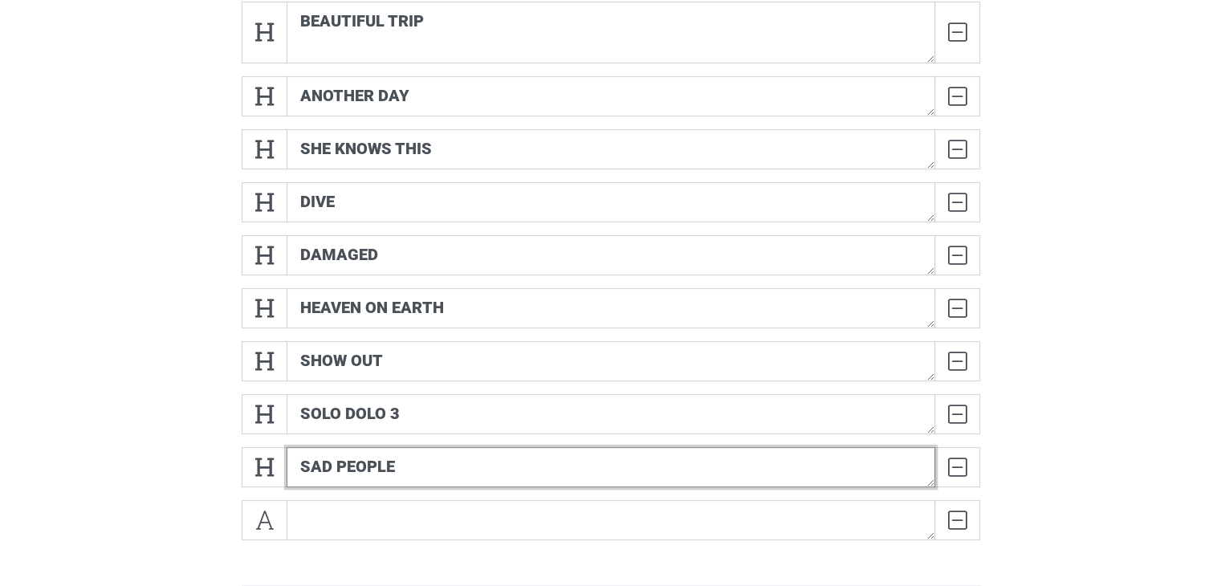
type textarea "sad people"
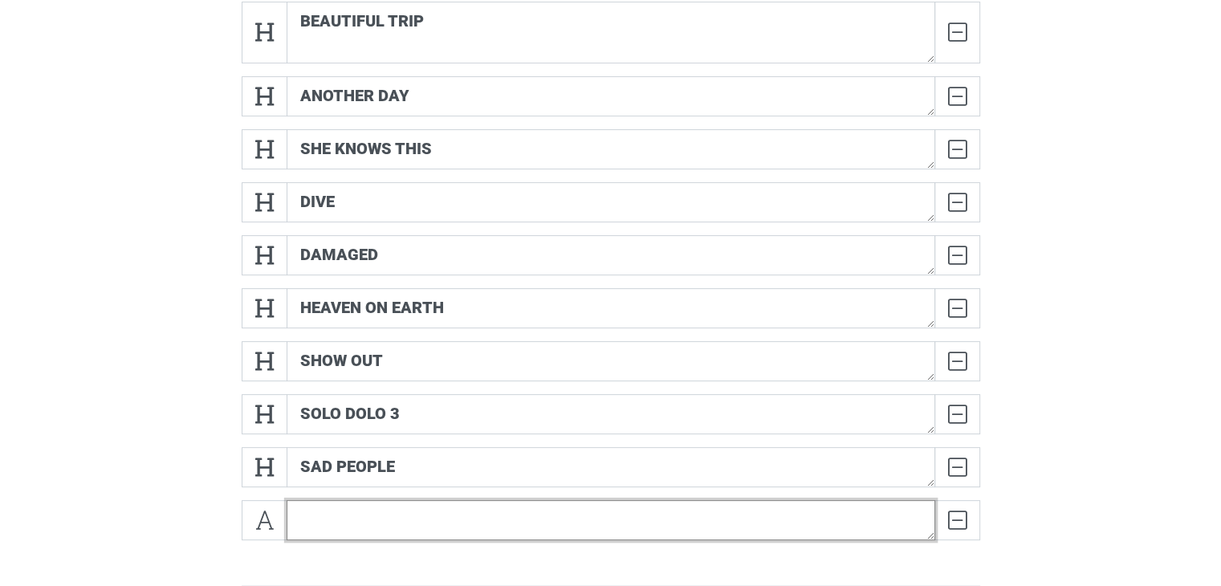
click at [316, 524] on textarea at bounding box center [611, 520] width 649 height 40
type textarea "elsies baby boy"
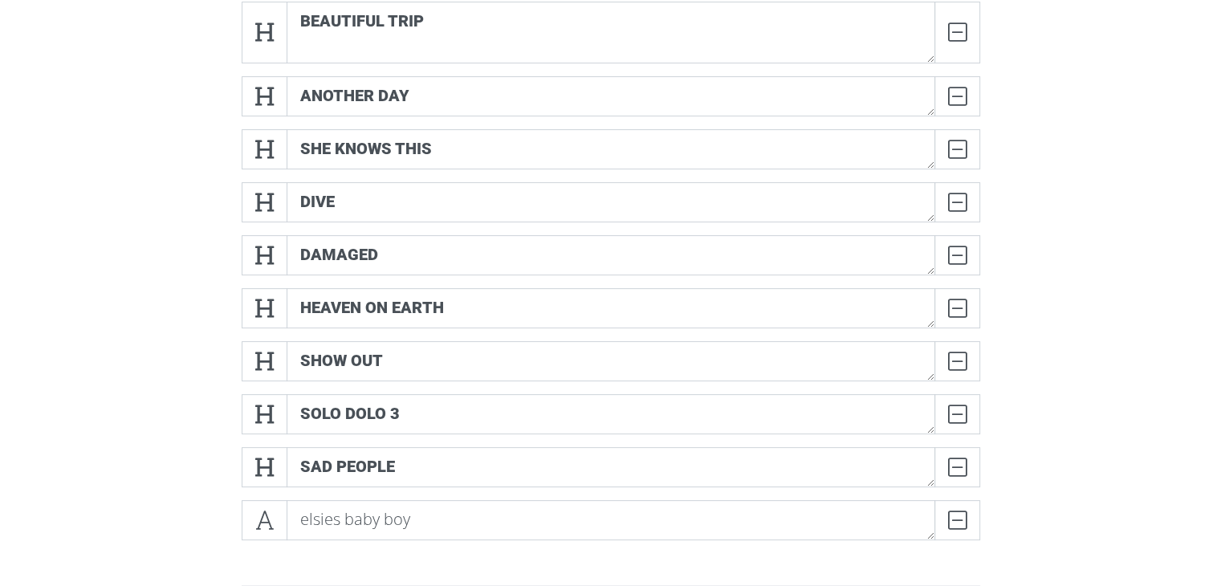
click at [261, 512] on icon at bounding box center [264, 520] width 18 height 16
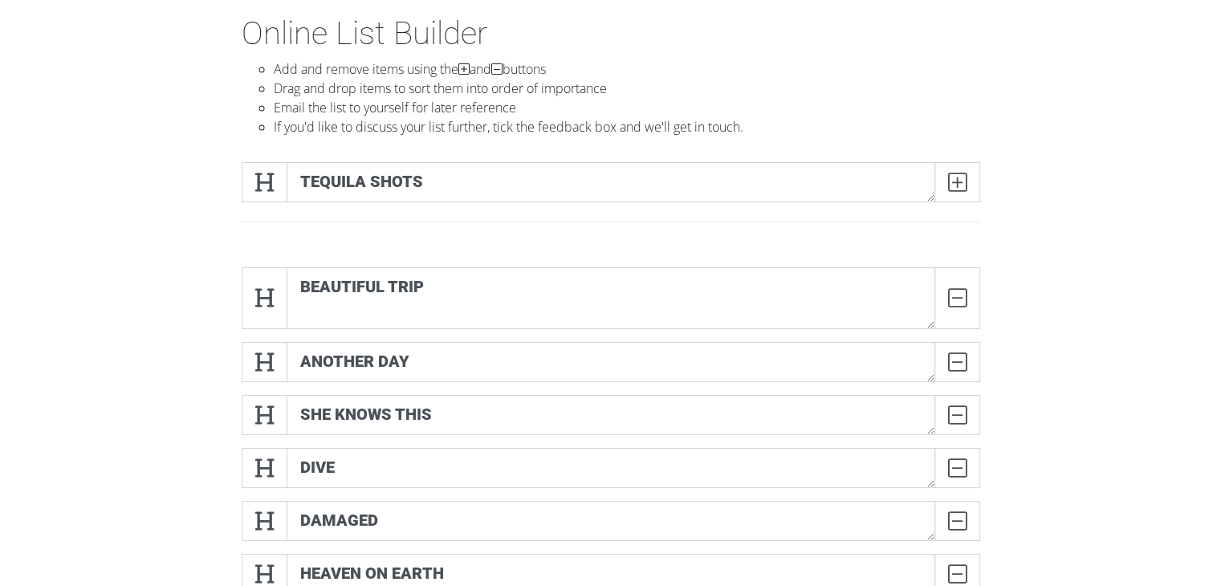
scroll to position [80, 0]
click at [964, 181] on icon at bounding box center [957, 184] width 18 height 16
click at [964, 182] on icon at bounding box center [957, 184] width 18 height 16
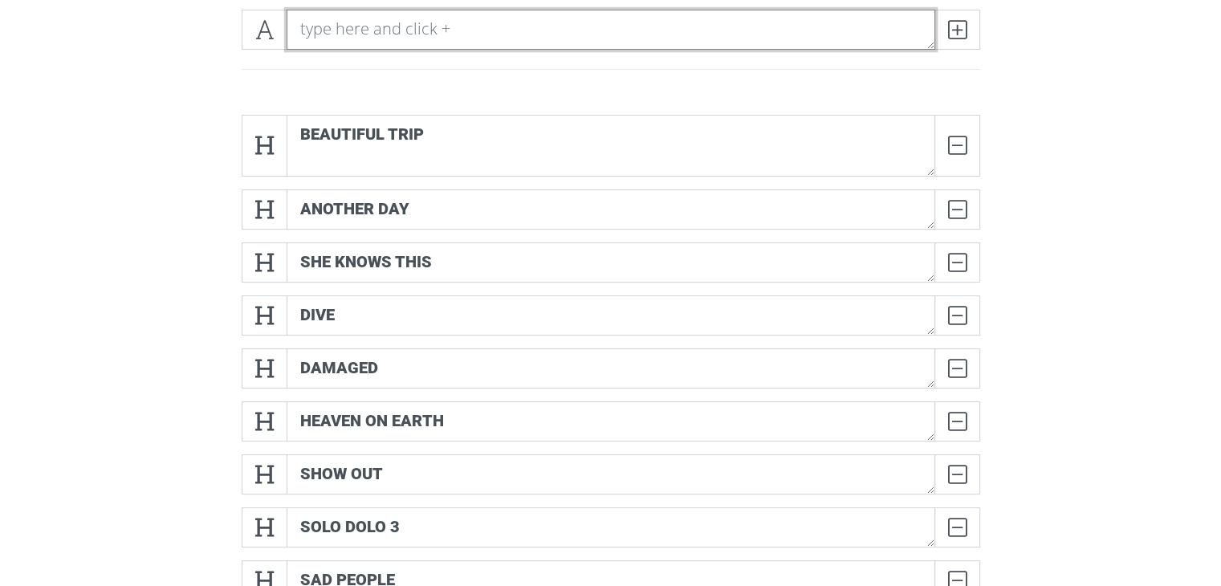
scroll to position [187, 0]
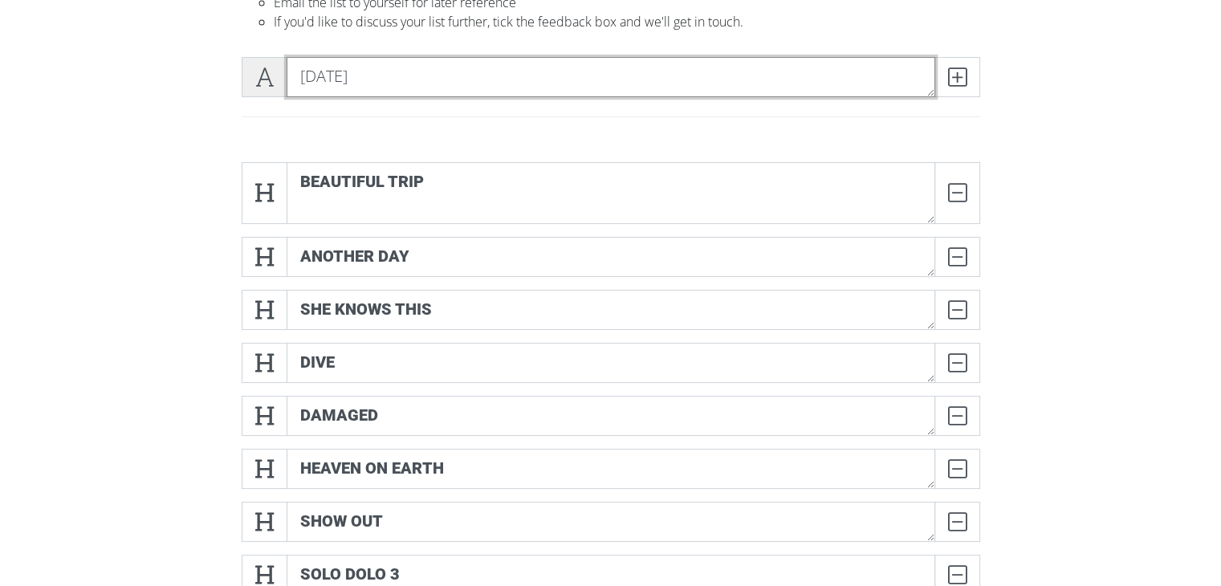
type textarea "[DATE]"
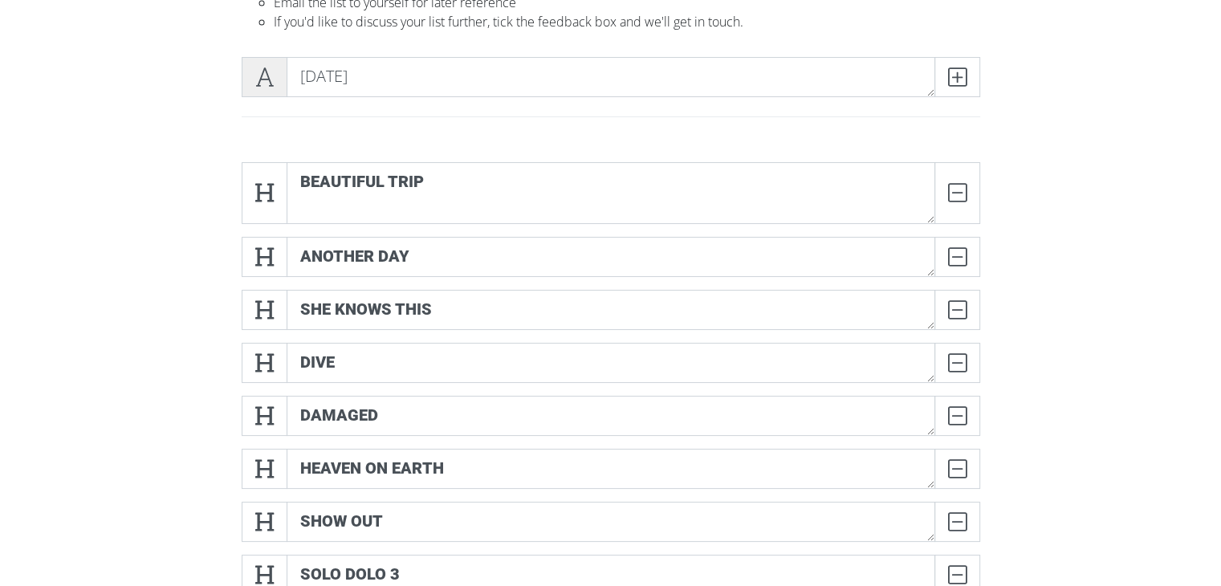
drag, startPoint x: 260, startPoint y: 60, endPoint x: 275, endPoint y: 79, distance: 24.0
click at [260, 62] on span at bounding box center [265, 77] width 46 height 40
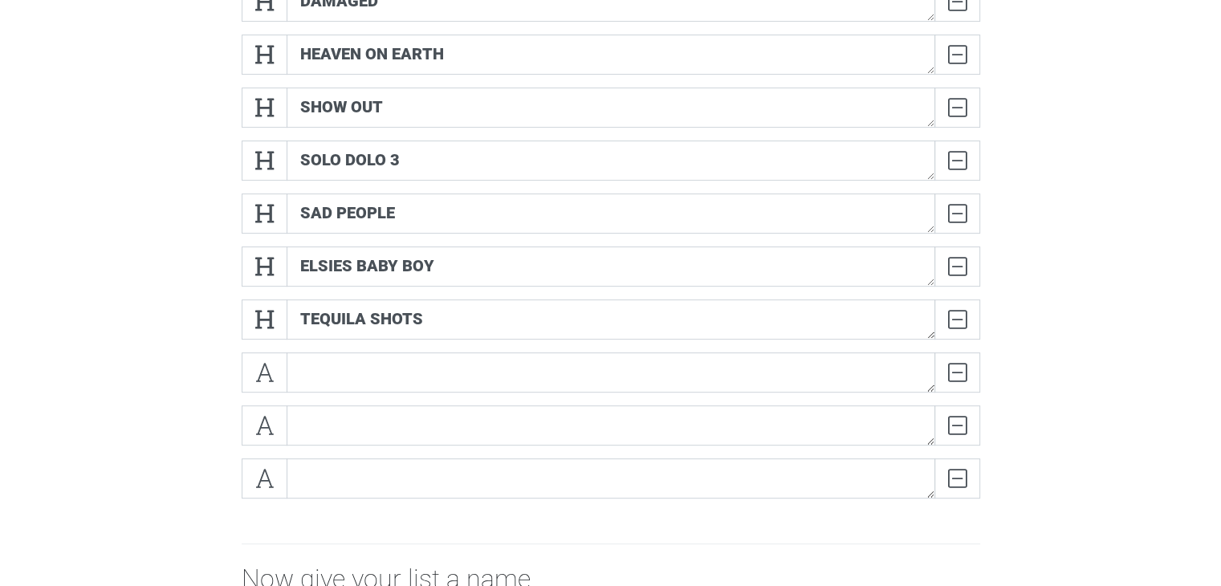
scroll to position [642, 0]
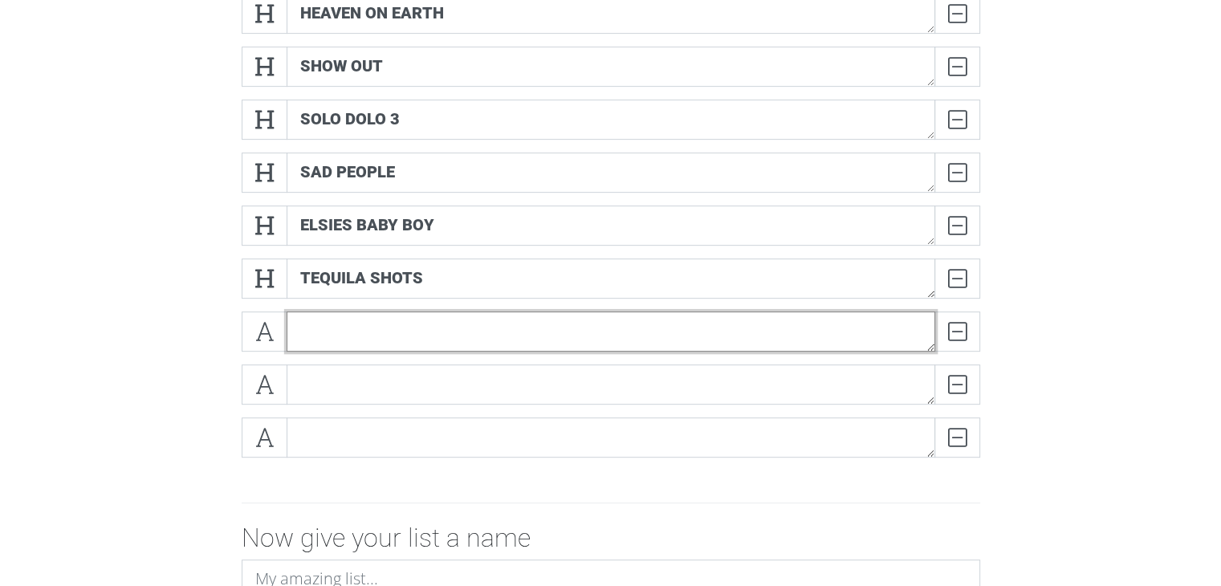
click at [365, 336] on textarea at bounding box center [611, 332] width 649 height 40
type textarea "the void"
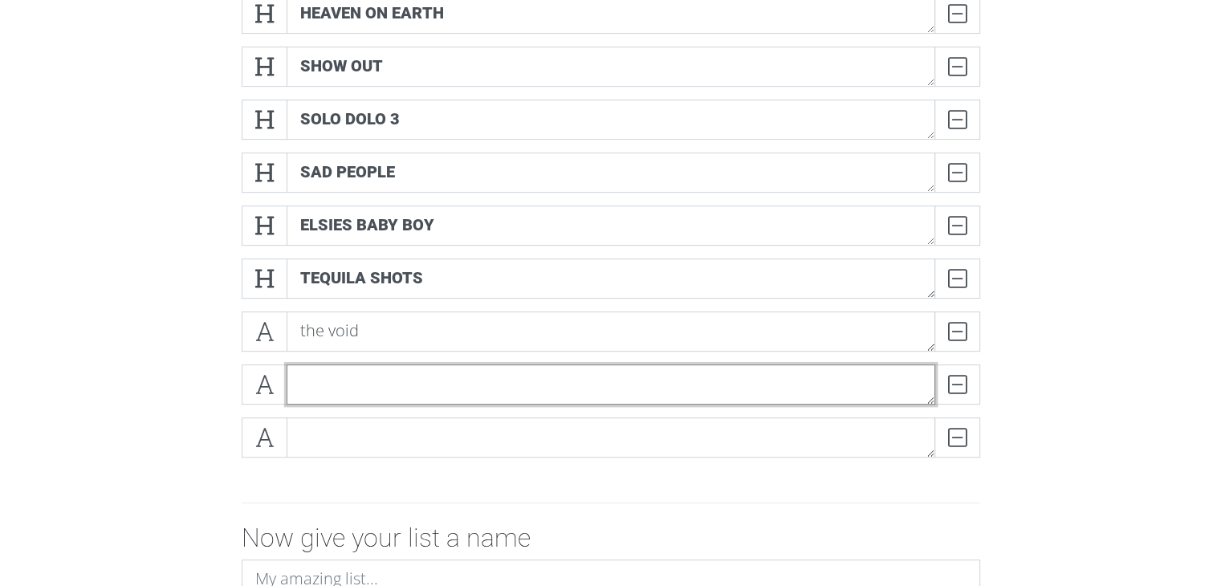
click at [353, 379] on textarea at bounding box center [611, 385] width 649 height 40
type textarea "lovin me"
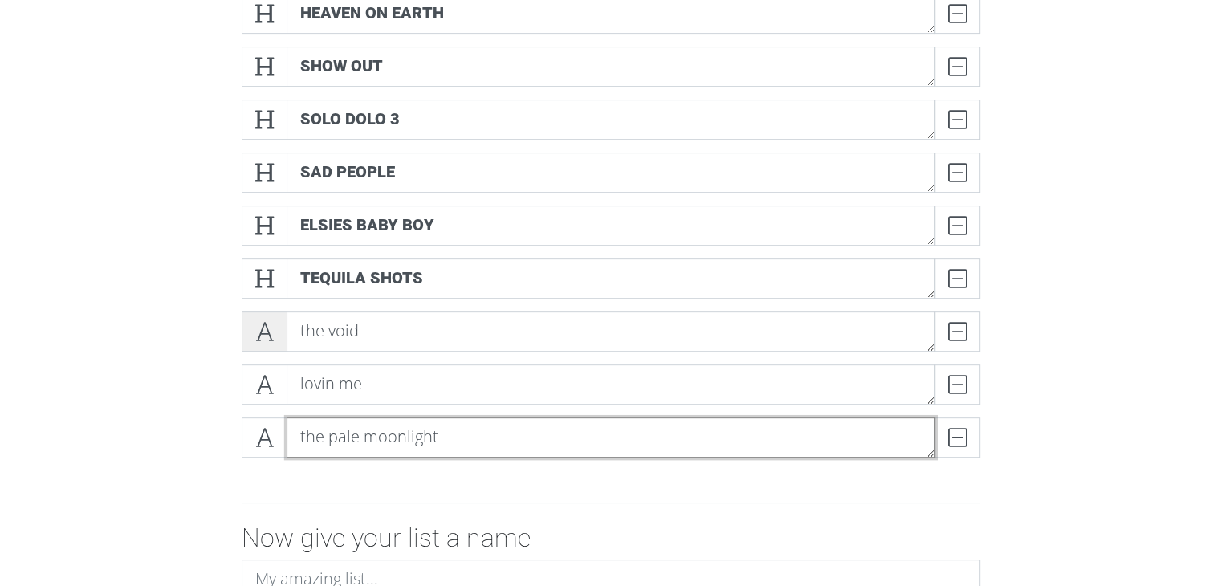
type textarea "the pale moonlight"
click at [269, 336] on icon at bounding box center [264, 332] width 18 height 16
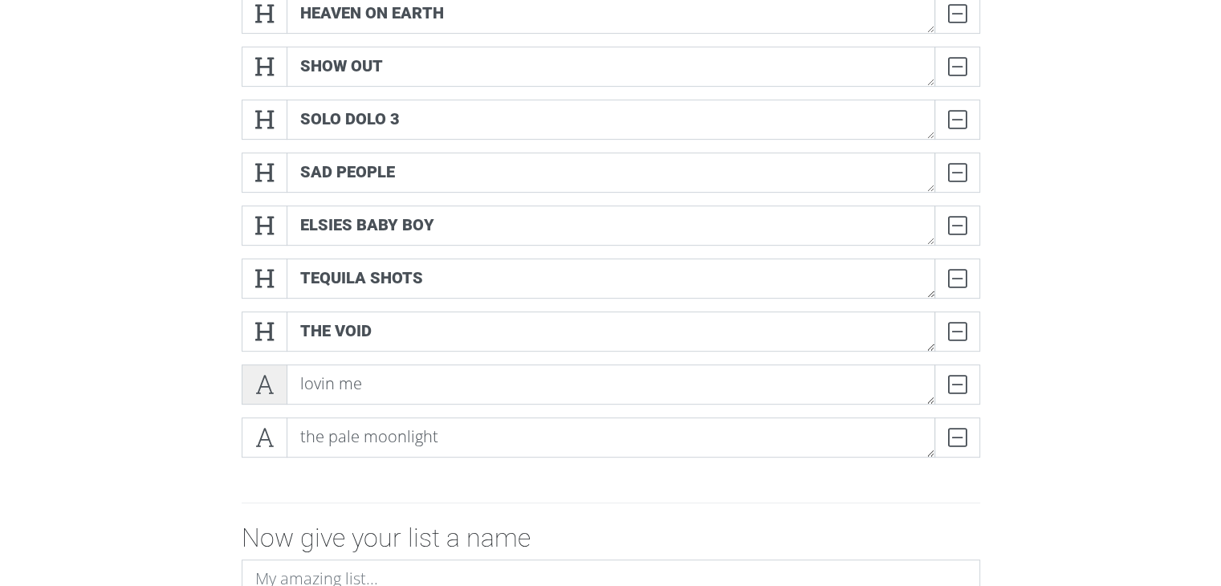
click at [256, 383] on icon at bounding box center [264, 385] width 18 height 16
click at [267, 432] on icon at bounding box center [264, 438] width 18 height 16
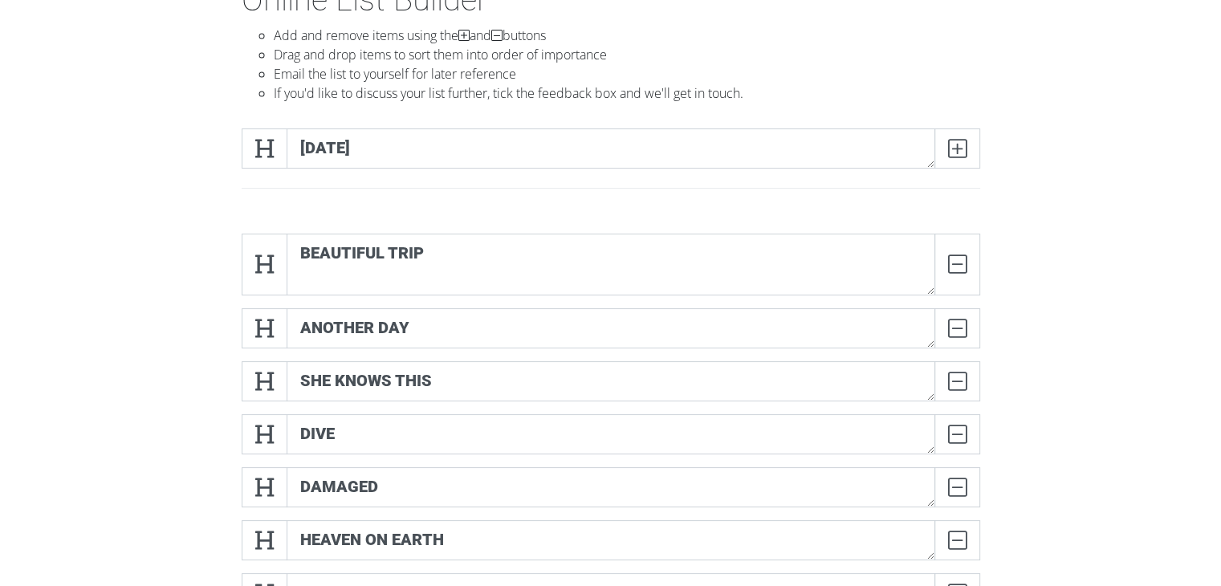
scroll to position [80, 0]
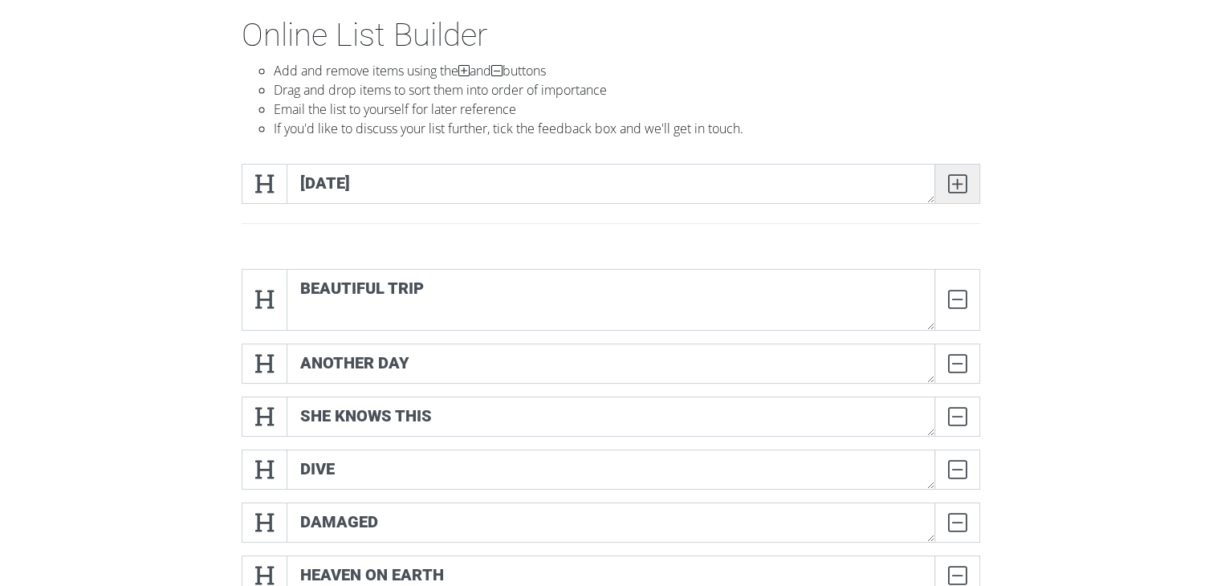
click at [952, 188] on icon at bounding box center [957, 184] width 18 height 16
click at [805, 314] on textarea "beautiful trip" at bounding box center [611, 300] width 649 height 62
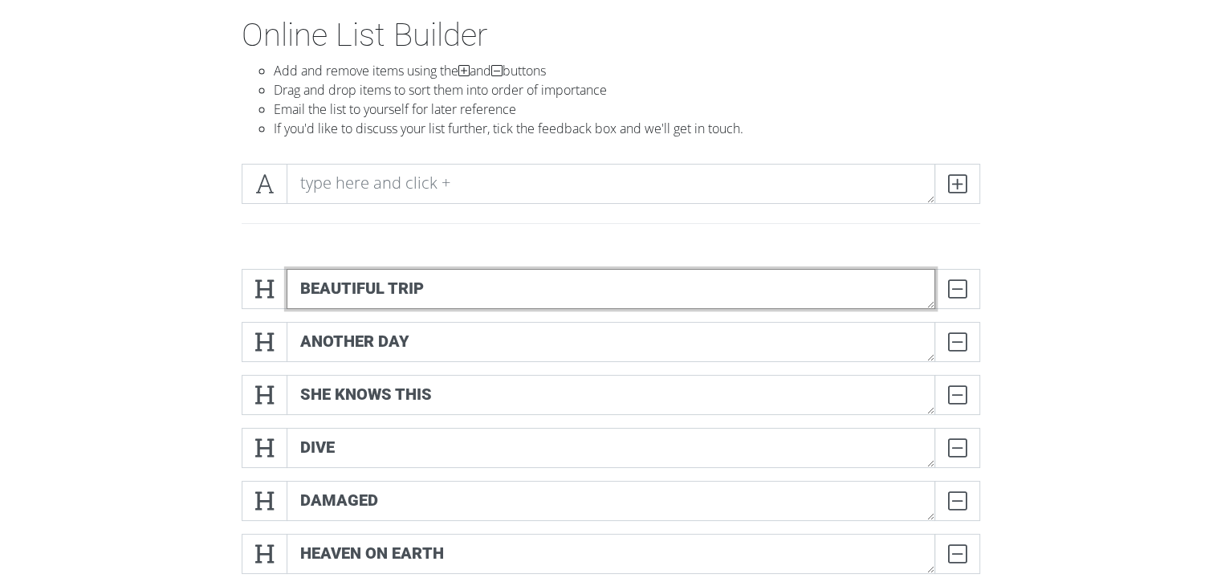
type textarea "beautiful trip"
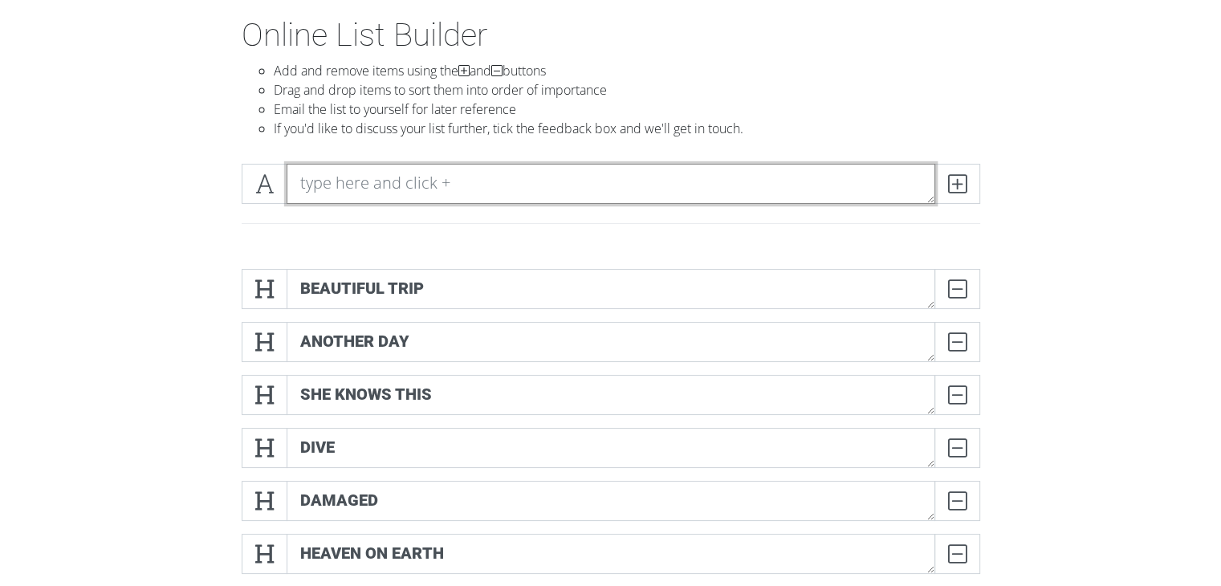
click at [491, 181] on textarea at bounding box center [611, 184] width 649 height 40
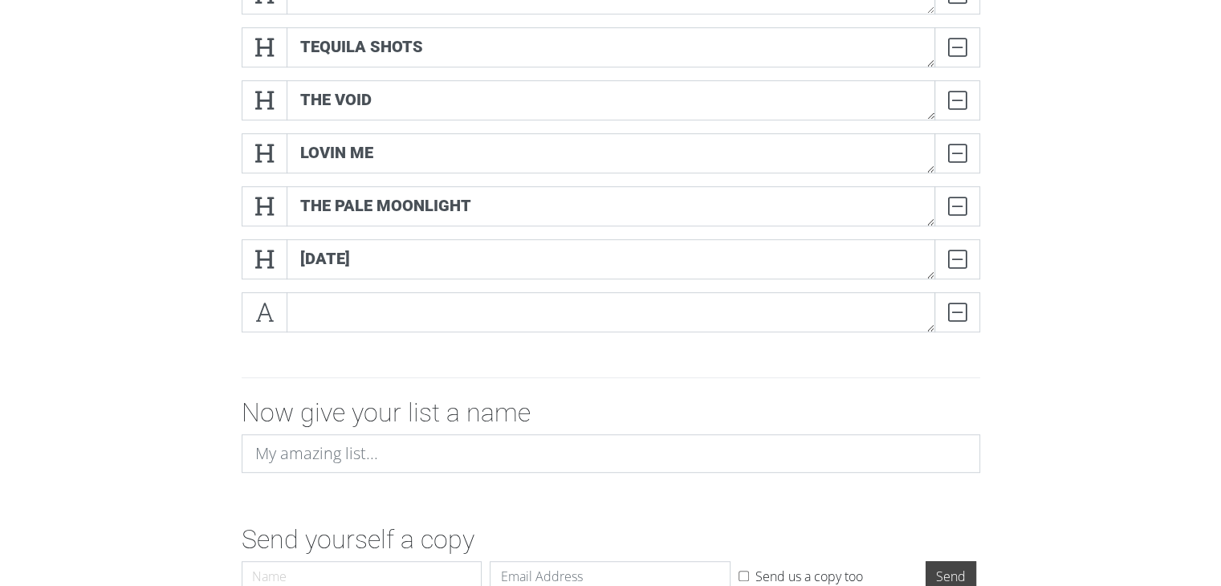
scroll to position [856, 0]
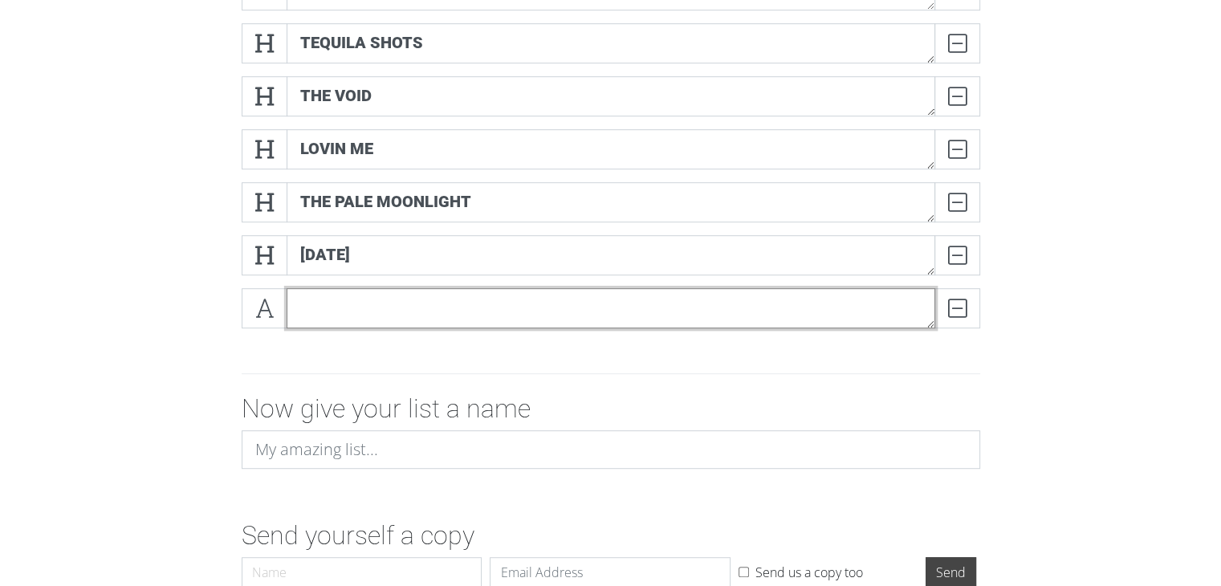
click at [456, 320] on textarea at bounding box center [611, 308] width 649 height 40
type textarea "rockstar knights"
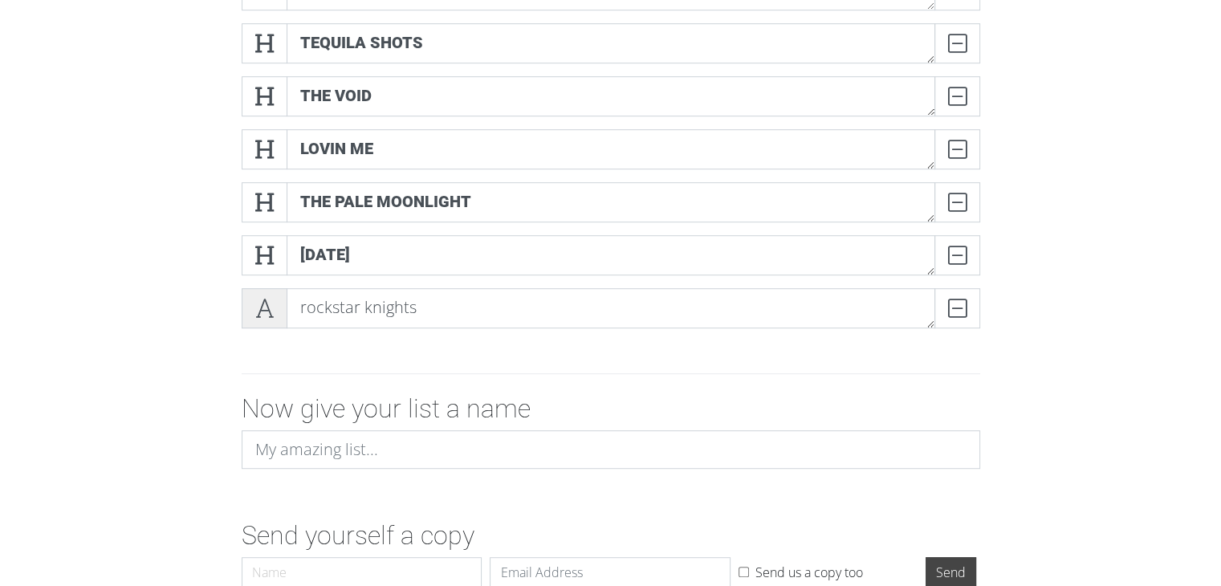
click at [251, 300] on span at bounding box center [265, 308] width 46 height 40
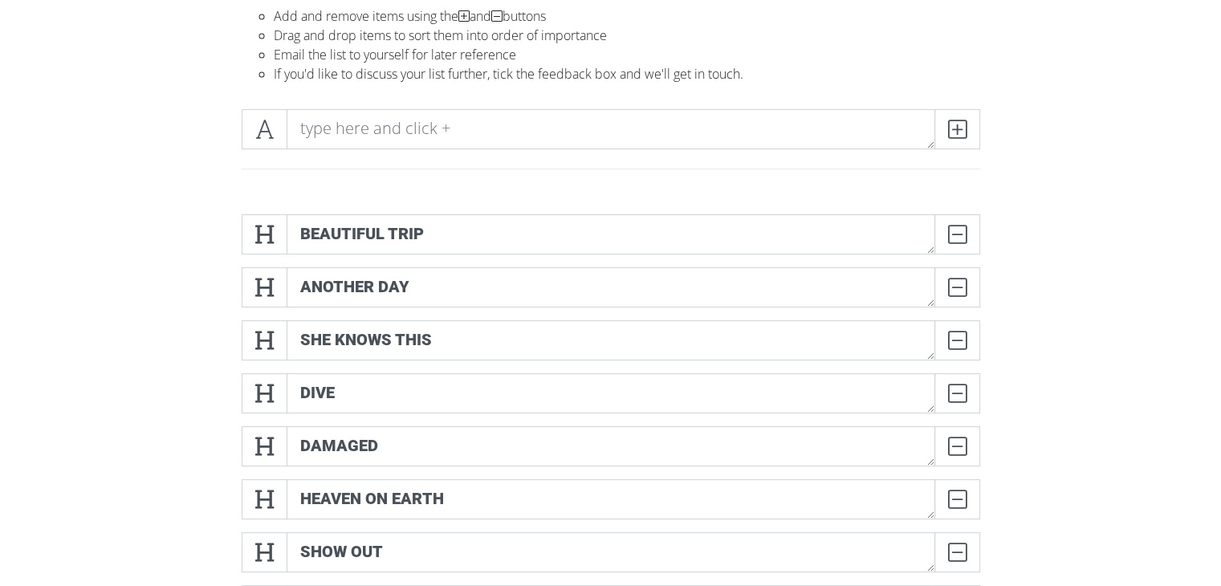
scroll to position [133, 0]
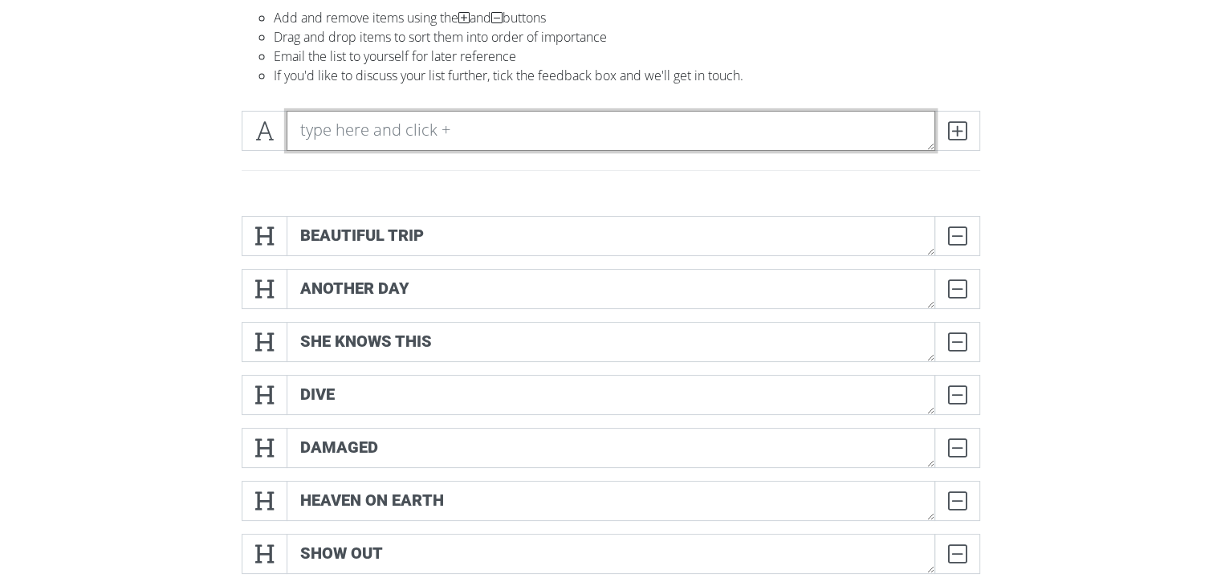
click at [527, 132] on textarea at bounding box center [611, 131] width 649 height 40
drag, startPoint x: 507, startPoint y: 135, endPoint x: 502, endPoint y: 158, distance: 24.0
click at [504, 158] on div at bounding box center [611, 137] width 747 height 53
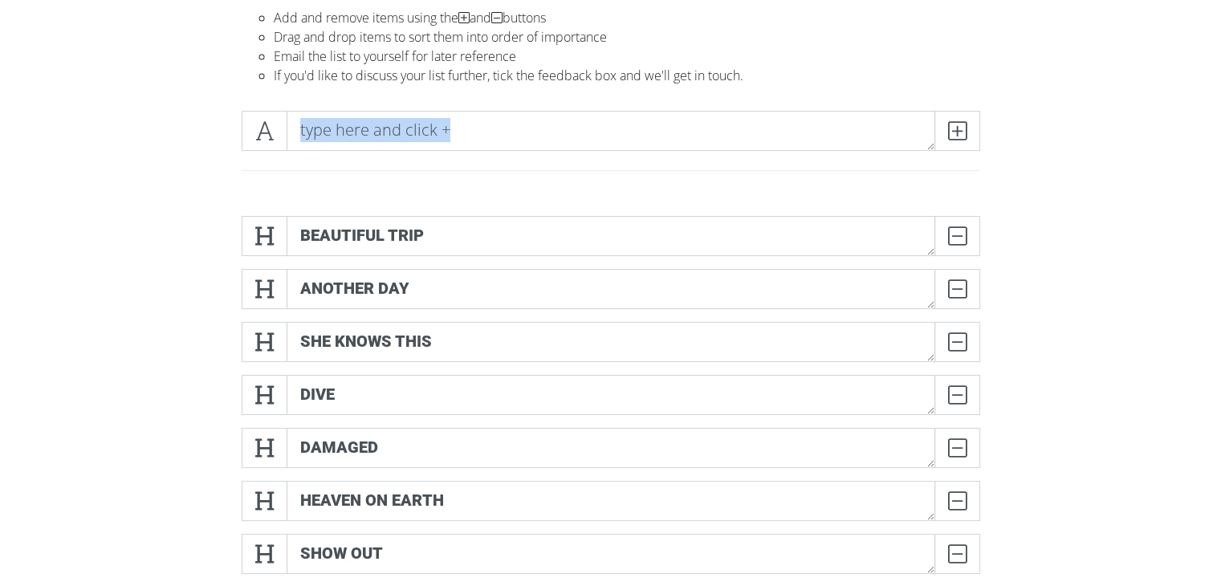
drag, startPoint x: 501, startPoint y: 165, endPoint x: 503, endPoint y: 141, distance: 23.3
click at [502, 147] on div at bounding box center [611, 150] width 763 height 79
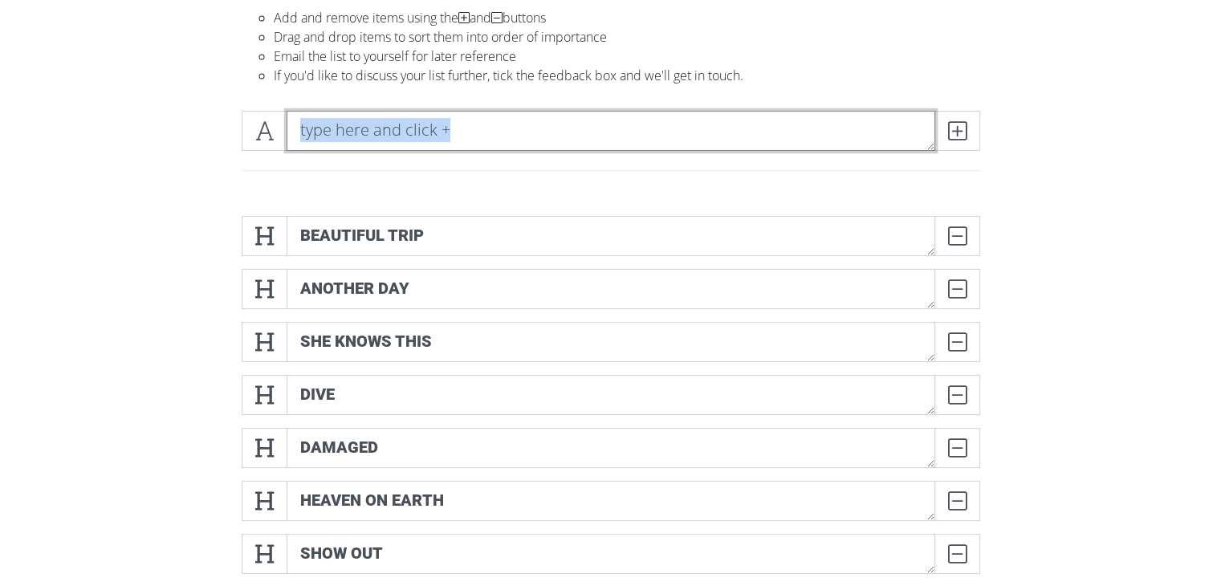
click at [503, 139] on textarea at bounding box center [611, 131] width 649 height 40
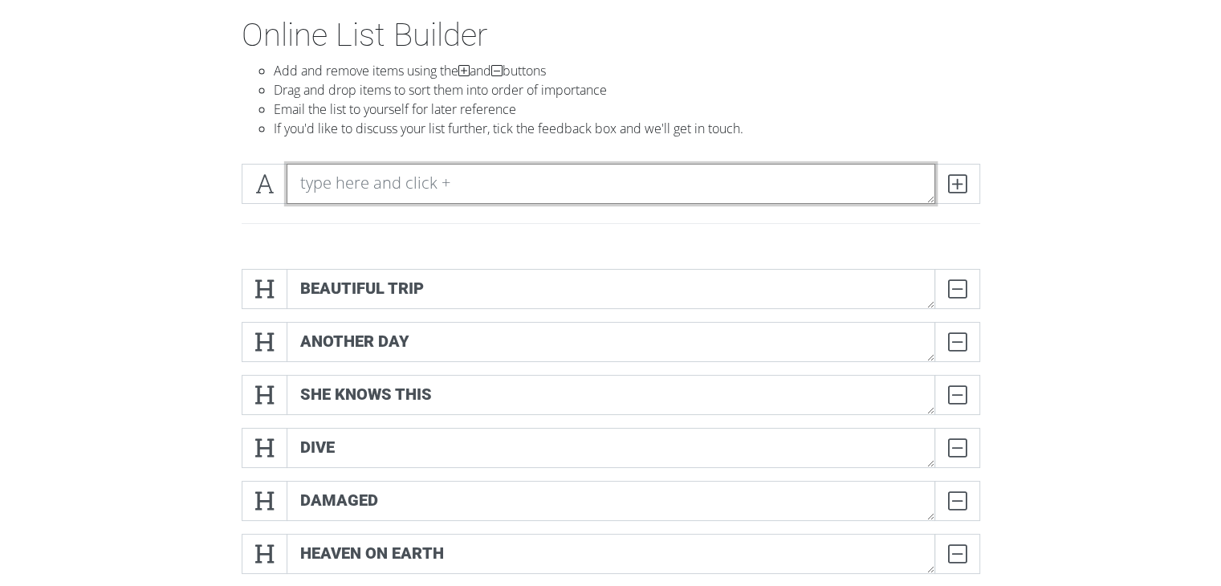
scroll to position [80, 0]
type textarea "4 da kidz"
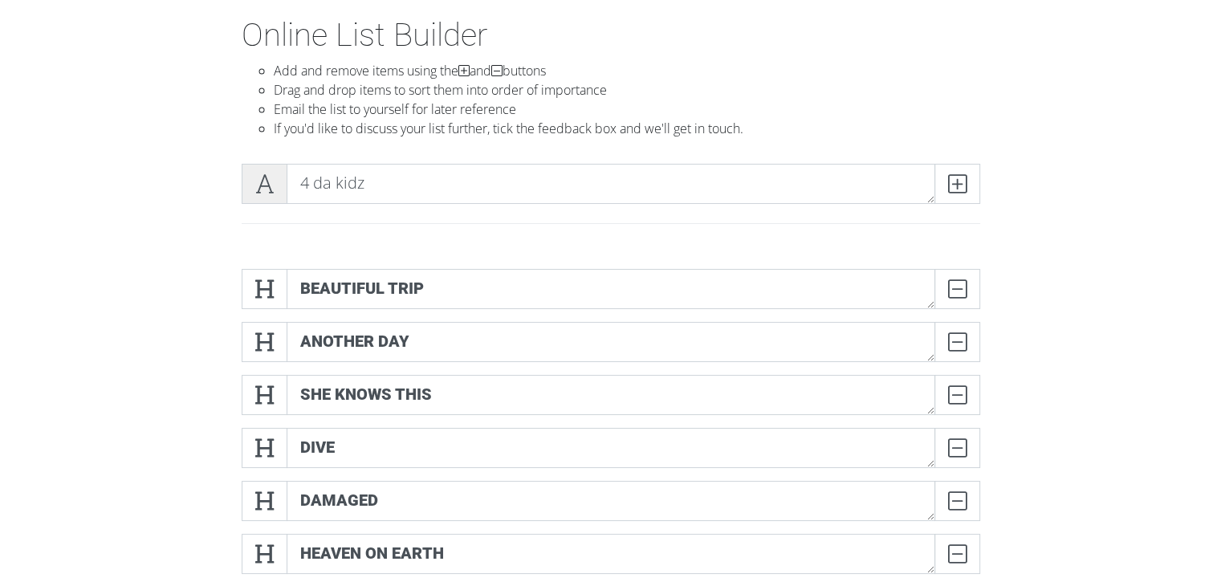
click at [273, 184] on icon at bounding box center [264, 184] width 18 height 16
click at [976, 186] on span at bounding box center [958, 184] width 46 height 40
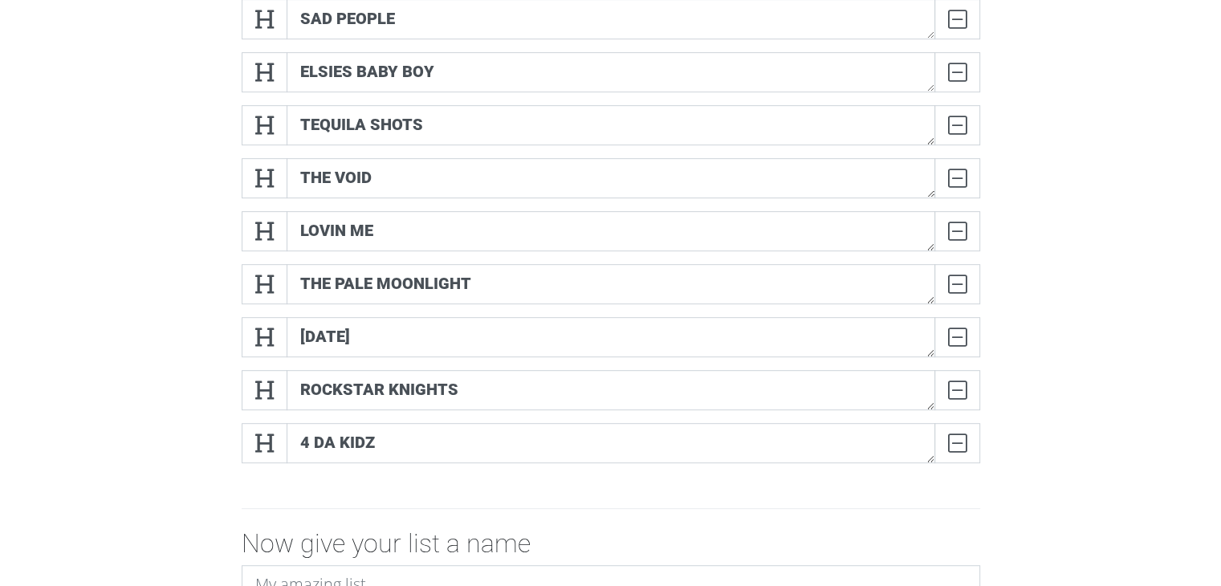
scroll to position [749, 0]
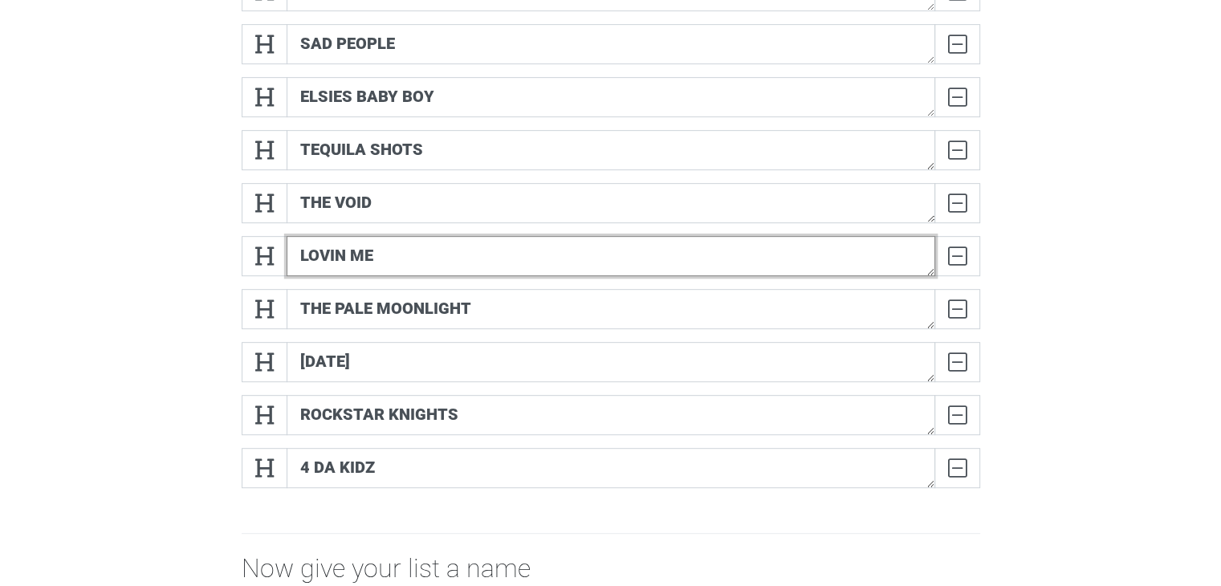
click at [328, 252] on textarea "lovin me" at bounding box center [611, 256] width 649 height 40
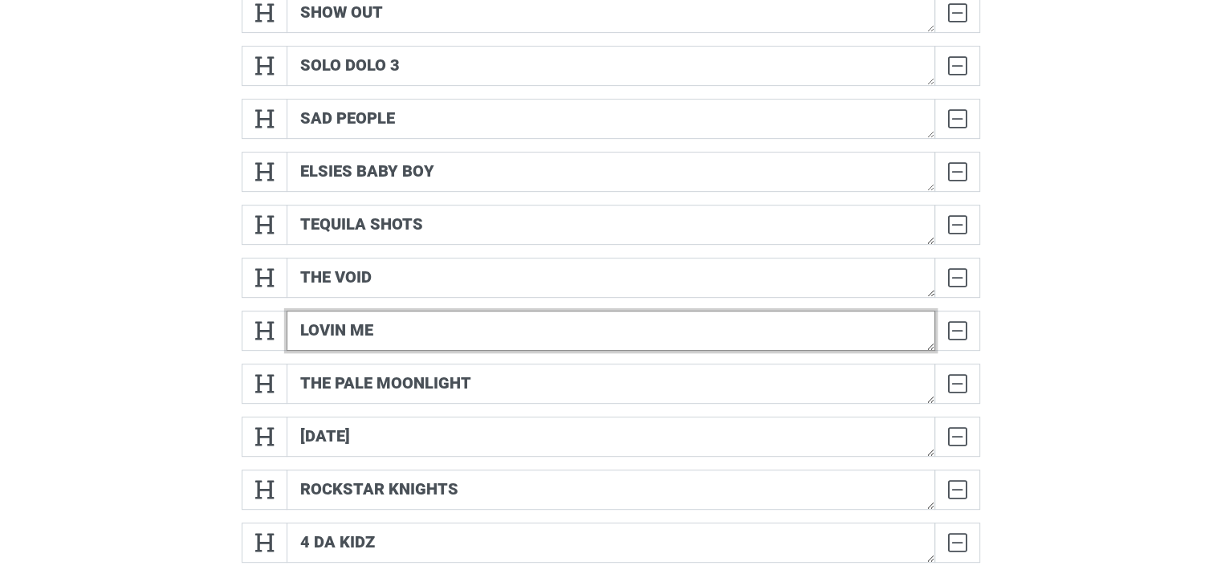
scroll to position [669, 0]
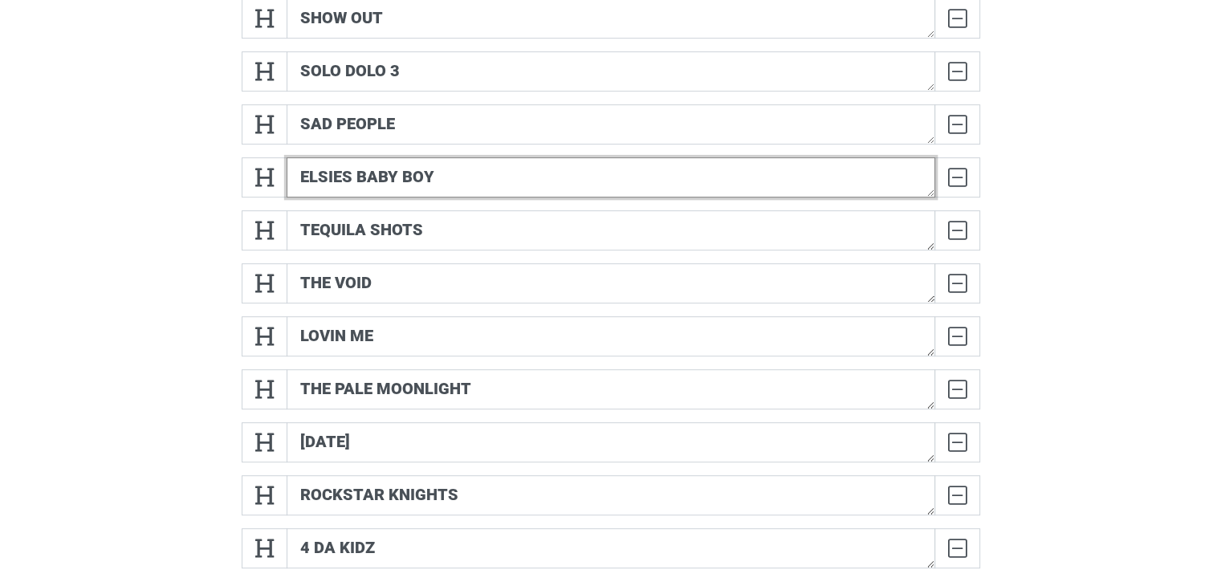
click at [336, 182] on textarea "elsies baby boy" at bounding box center [611, 177] width 649 height 40
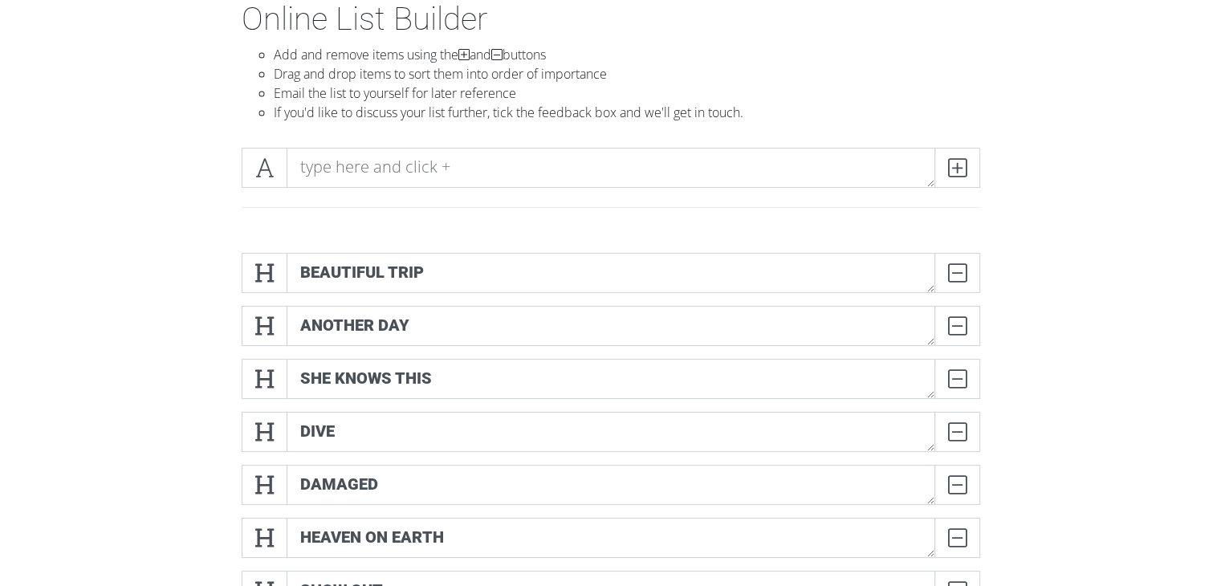
scroll to position [80, 0]
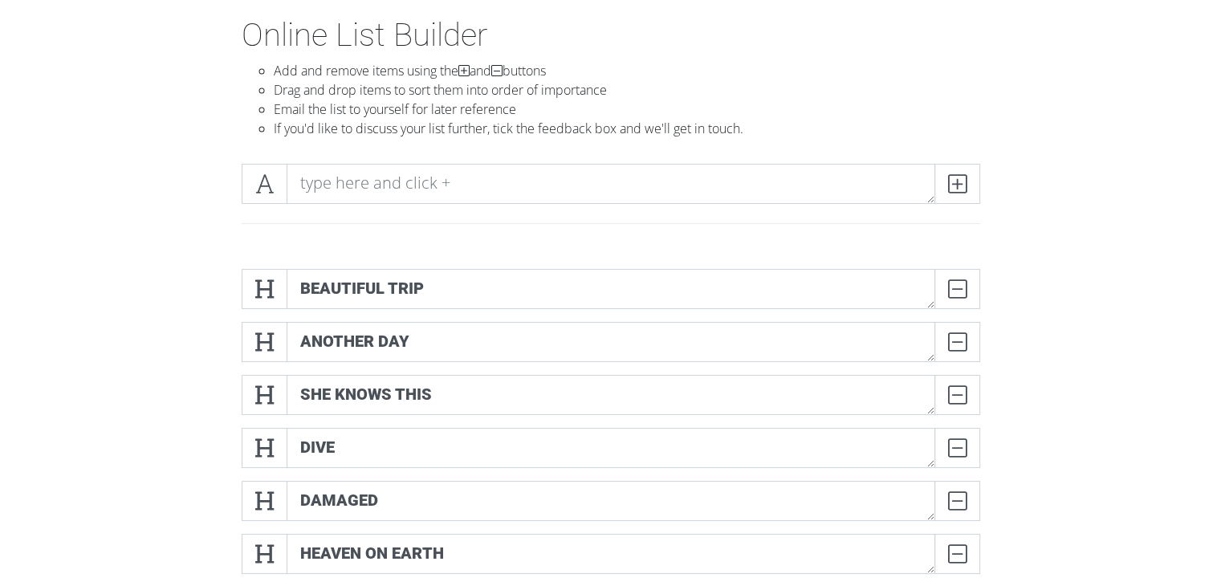
type textarea "[PERSON_NAME]'S baby boy"
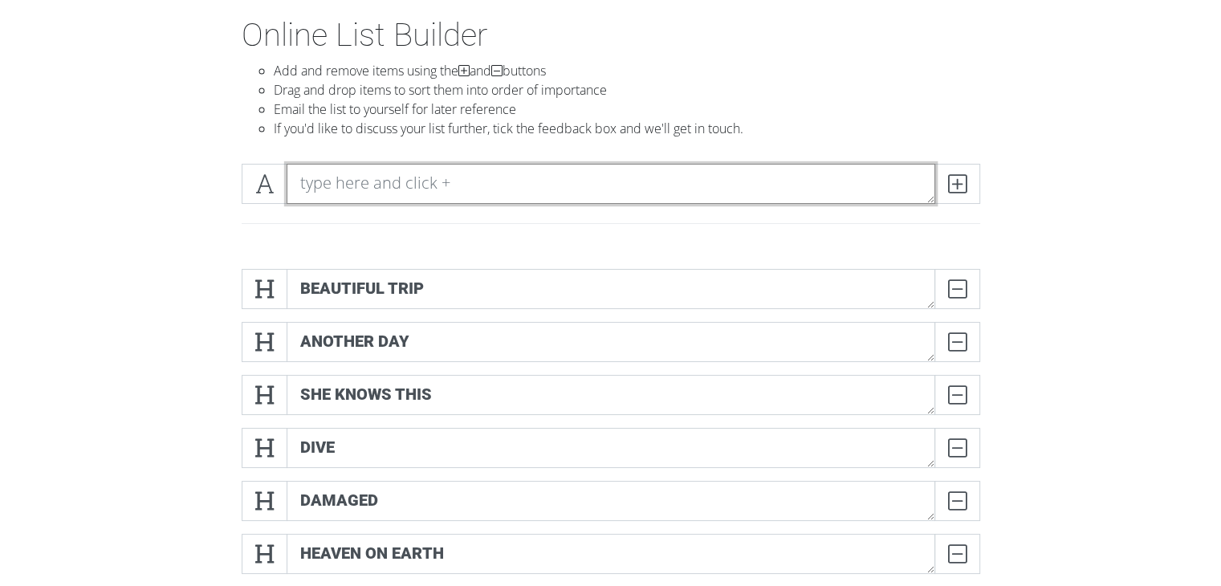
click at [515, 193] on textarea at bounding box center [611, 184] width 649 height 40
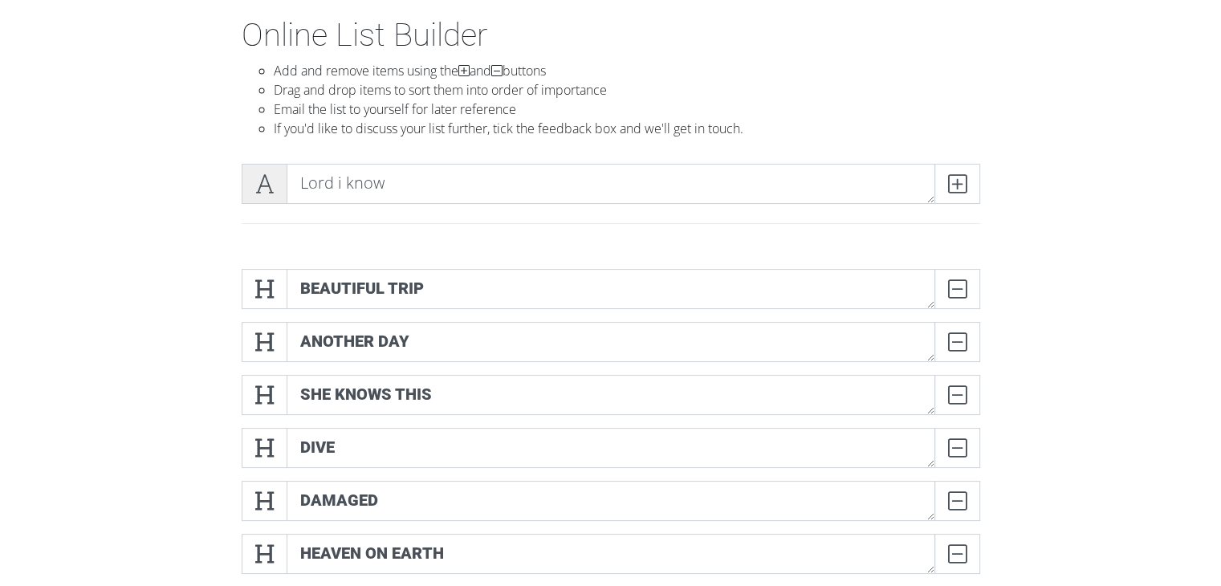
drag, startPoint x: 263, startPoint y: 177, endPoint x: 276, endPoint y: 183, distance: 14.0
click at [263, 178] on icon at bounding box center [264, 184] width 18 height 16
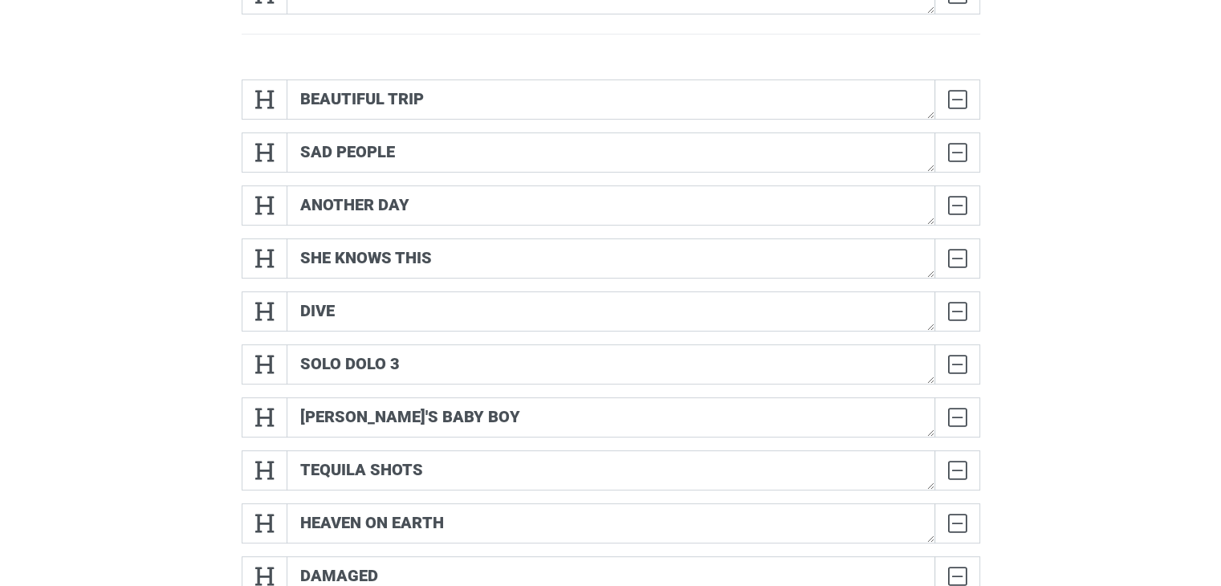
scroll to position [230, 0]
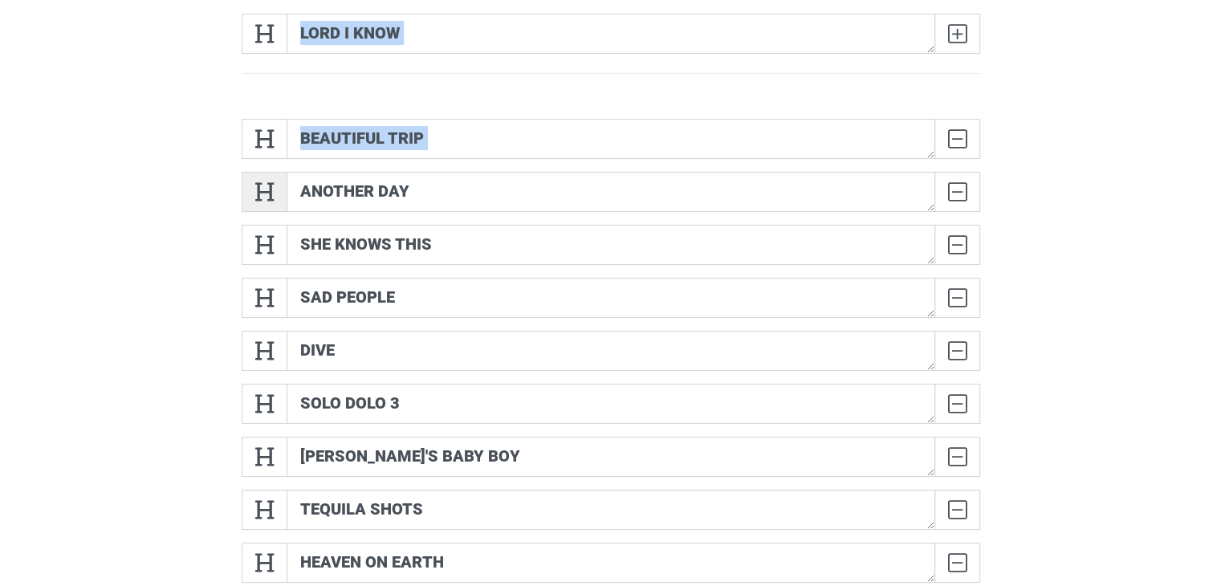
drag, startPoint x: 272, startPoint y: 85, endPoint x: 270, endPoint y: 185, distance: 99.6
click at [276, 33] on span at bounding box center [265, 34] width 46 height 40
drag, startPoint x: 259, startPoint y: 38, endPoint x: 275, endPoint y: 173, distance: 135.9
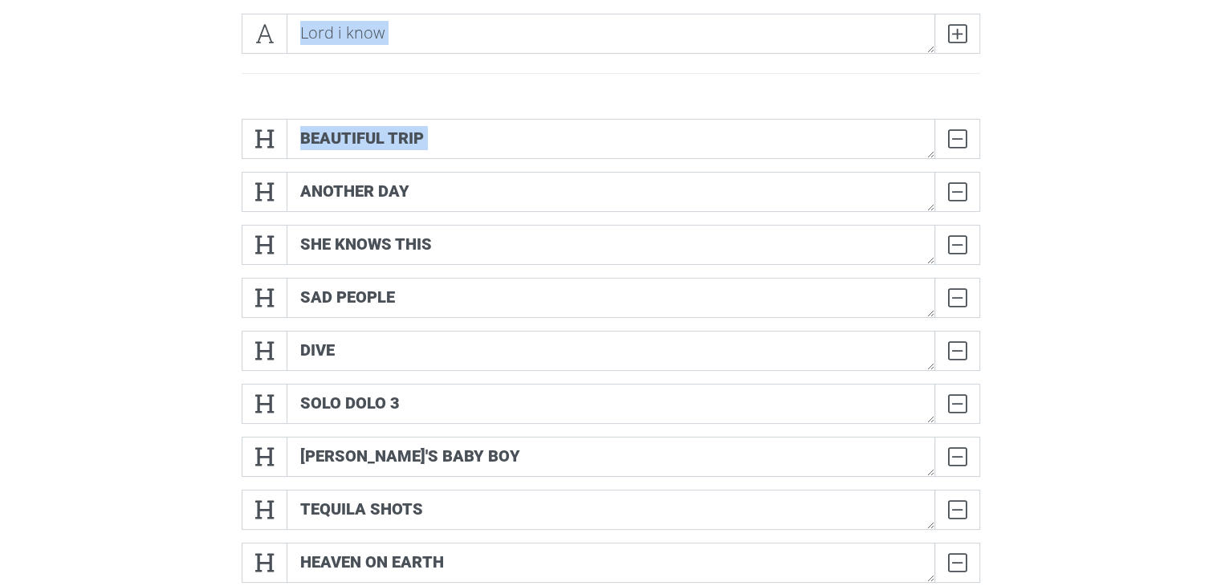
click at [257, 7] on div "Lord i know" at bounding box center [610, 53] width 915 height 105
drag, startPoint x: 257, startPoint y: 26, endPoint x: 283, endPoint y: 84, distance: 64.3
click at [286, 85] on div "Lord i know" at bounding box center [611, 53] width 763 height 79
click at [279, 44] on span at bounding box center [265, 34] width 46 height 40
click at [276, 43] on span at bounding box center [265, 34] width 46 height 40
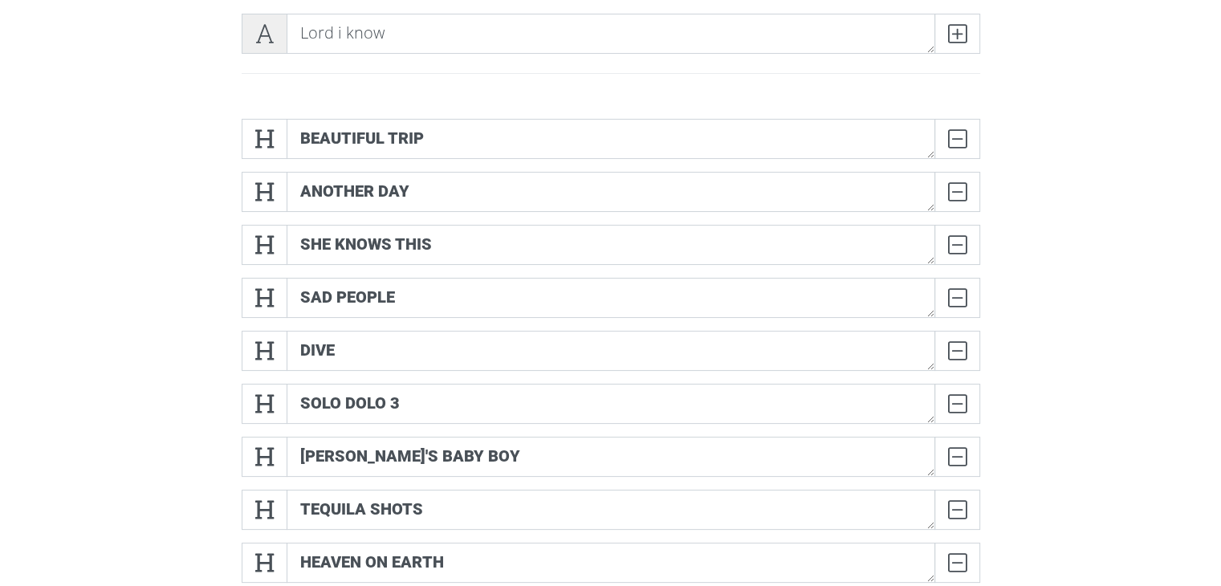
click at [276, 43] on span at bounding box center [265, 34] width 46 height 40
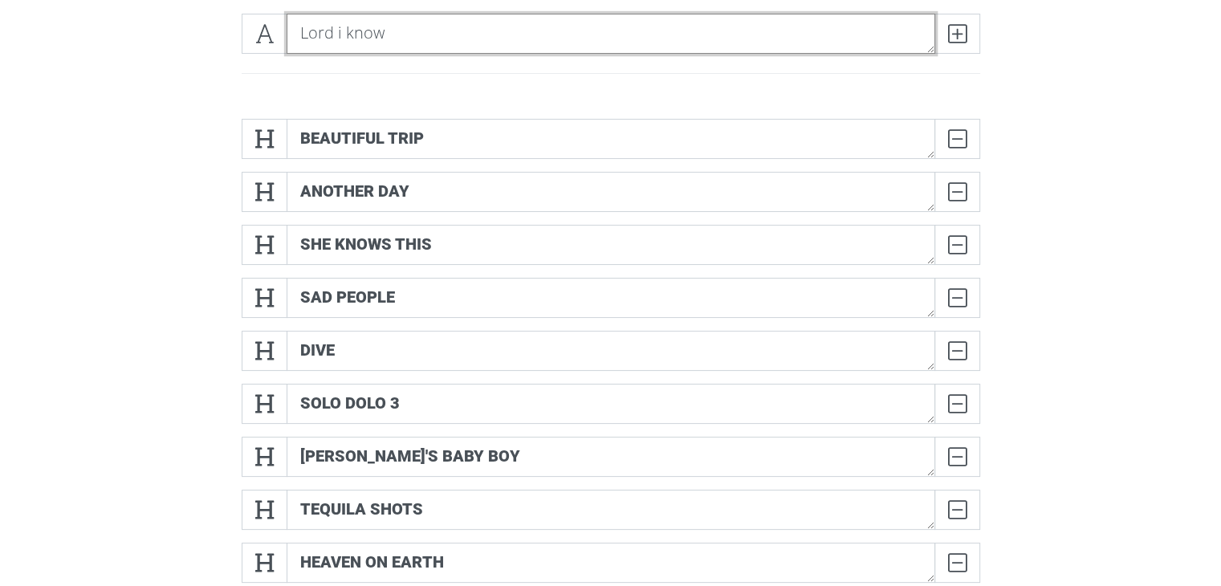
drag, startPoint x: 410, startPoint y: 35, endPoint x: 307, endPoint y: 39, distance: 103.7
click at [307, 39] on textarea "Lord i know" at bounding box center [611, 34] width 649 height 40
type textarea "L"
type textarea "motm3"
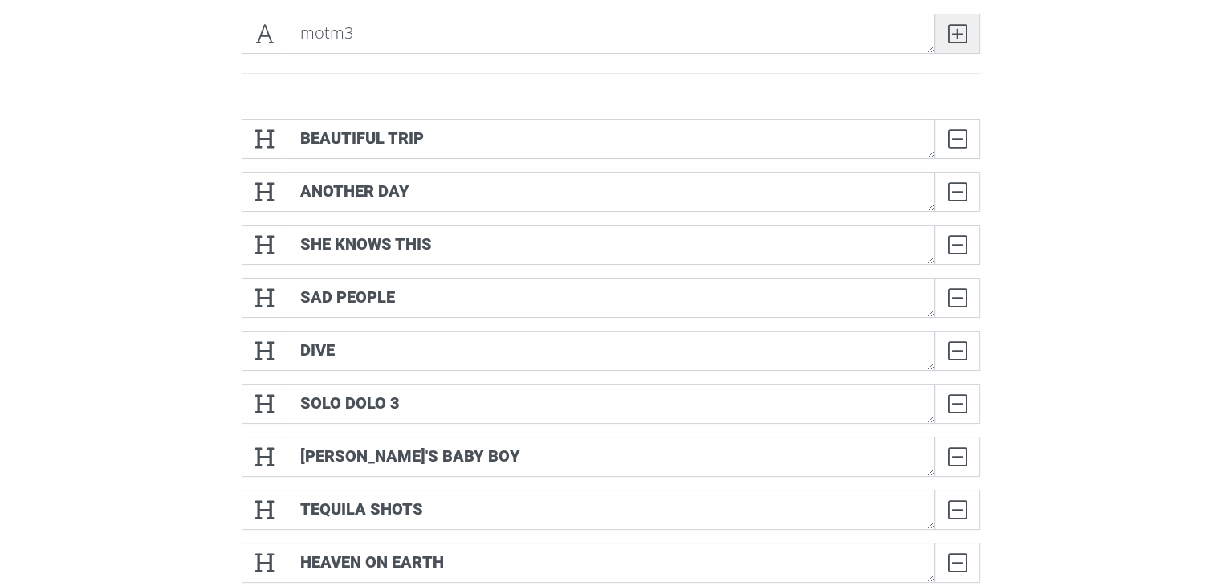
click at [969, 34] on span at bounding box center [958, 34] width 46 height 40
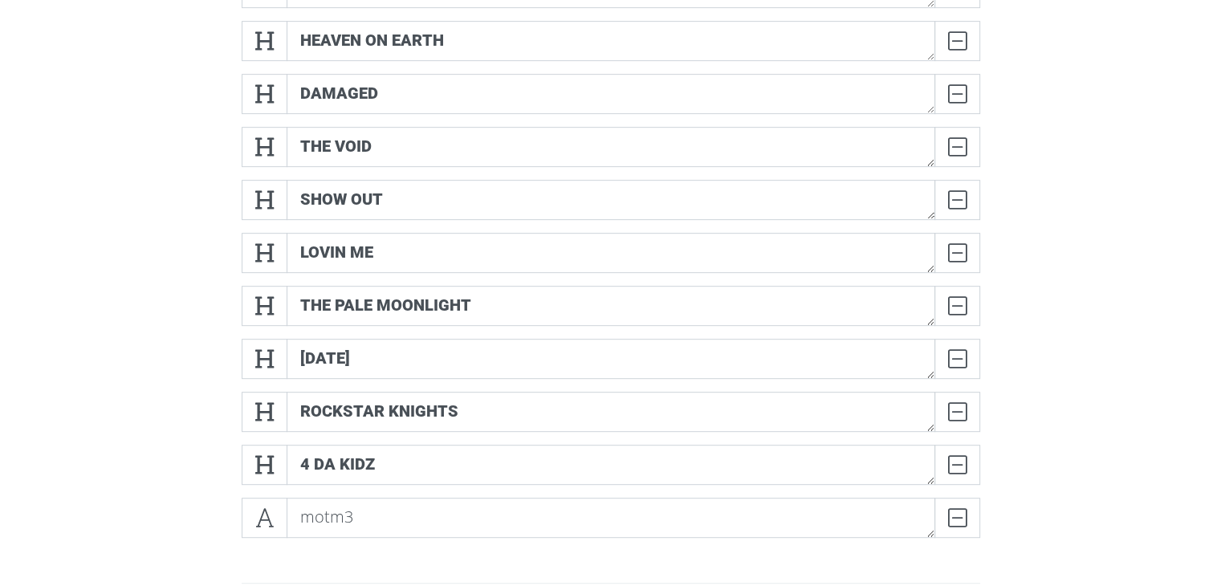
scroll to position [793, 0]
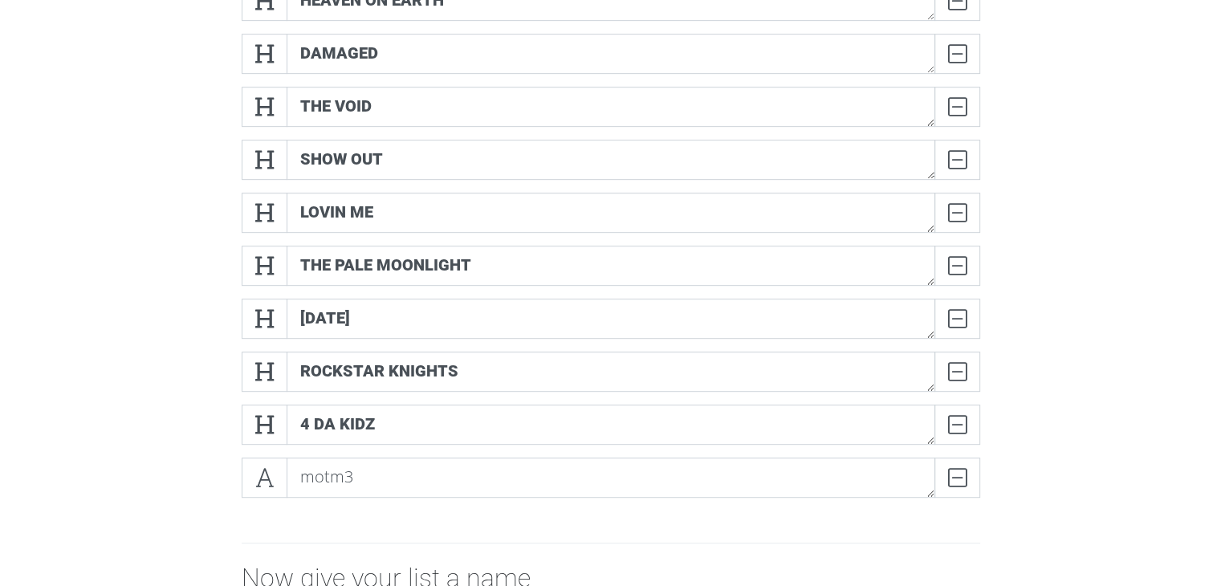
type textarea "motm3"
click at [400, 479] on textarea "motm3" at bounding box center [611, 478] width 649 height 40
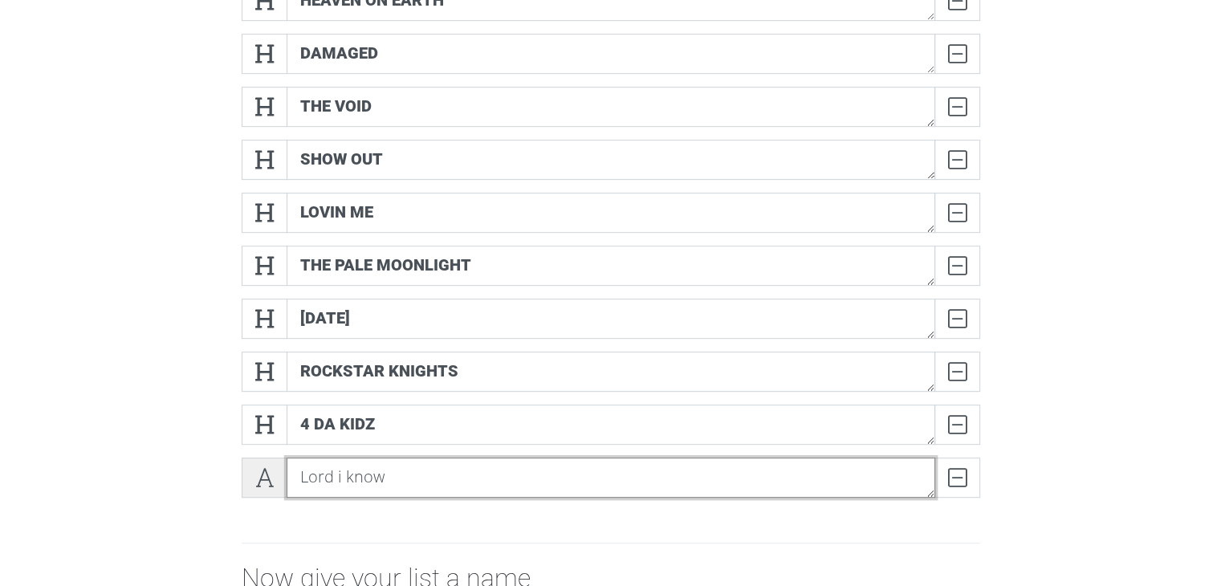
type textarea "Lord i know"
click at [245, 494] on span at bounding box center [265, 478] width 46 height 40
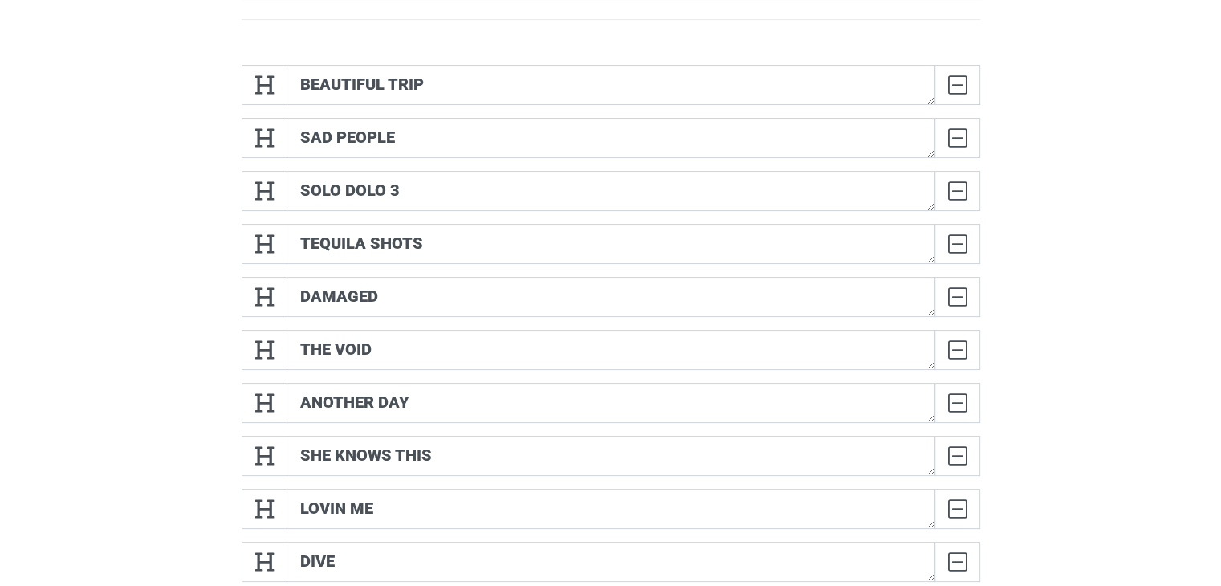
scroll to position [257, 0]
